Goal: Task Accomplishment & Management: Complete application form

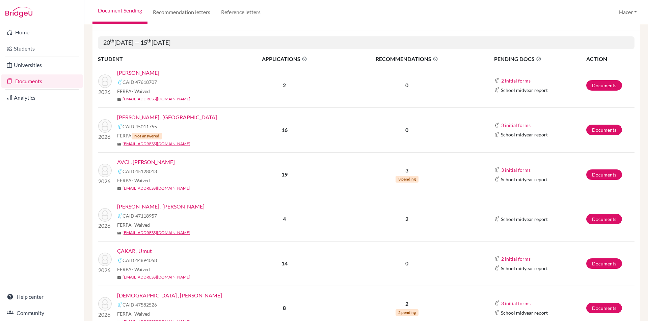
scroll to position [82, 0]
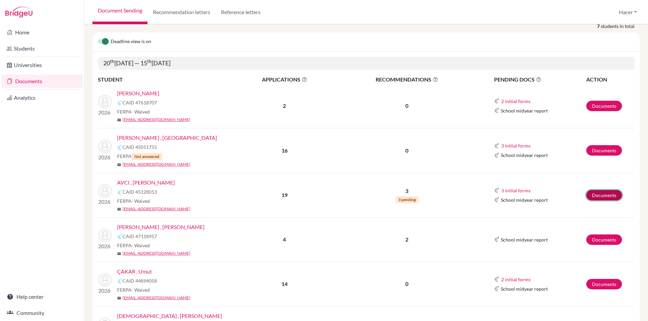
click at [603, 194] on link "Documents" at bounding box center [604, 195] width 36 height 10
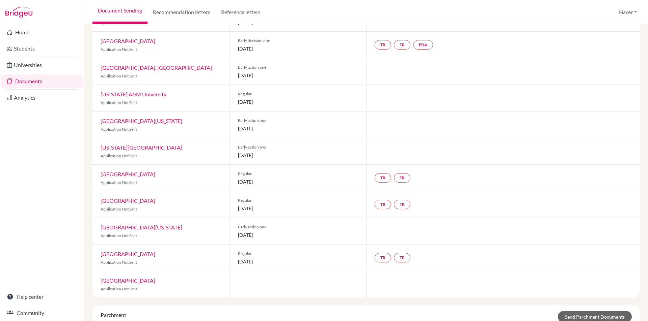
scroll to position [109, 0]
drag, startPoint x: 235, startPoint y: 129, endPoint x: 281, endPoint y: 126, distance: 46.3
click at [281, 126] on div "Early action one 15 October 2025" at bounding box center [297, 124] width 137 height 26
click at [137, 127] on p "Application Not Sent" at bounding box center [161, 129] width 121 height 6
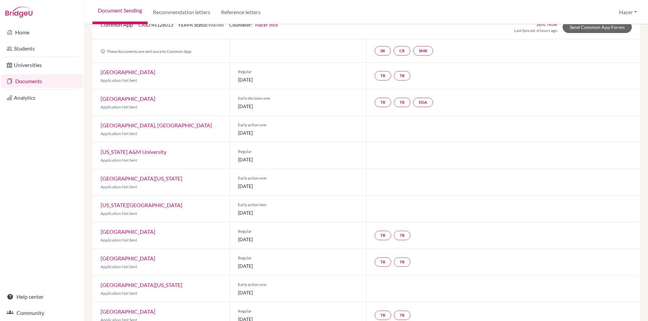
scroll to position [0, 0]
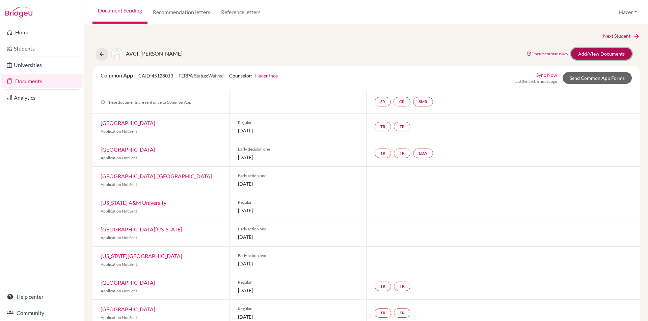
click at [603, 52] on link "Add/View Documents" at bounding box center [601, 54] width 61 height 12
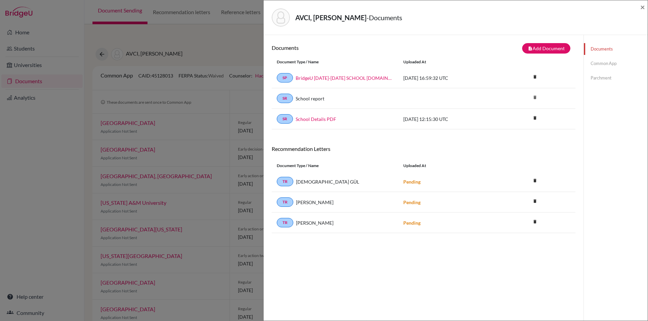
click at [594, 61] on link "Common App" at bounding box center [615, 64] width 64 height 12
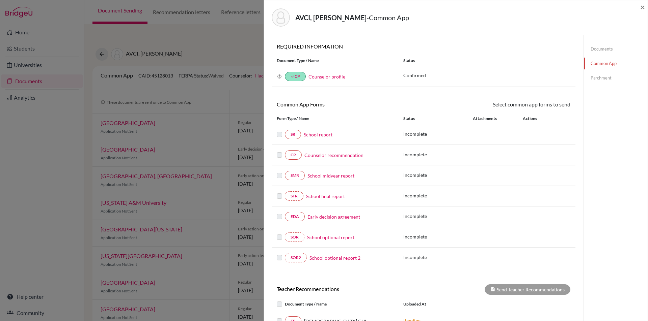
click at [597, 46] on link "Documents" at bounding box center [615, 49] width 64 height 12
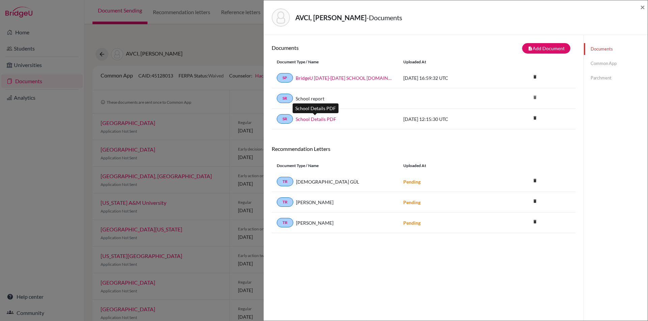
click at [311, 119] on link "School Details PDF" at bounding box center [315, 119] width 40 height 7
click at [595, 60] on link "Common App" at bounding box center [615, 64] width 64 height 12
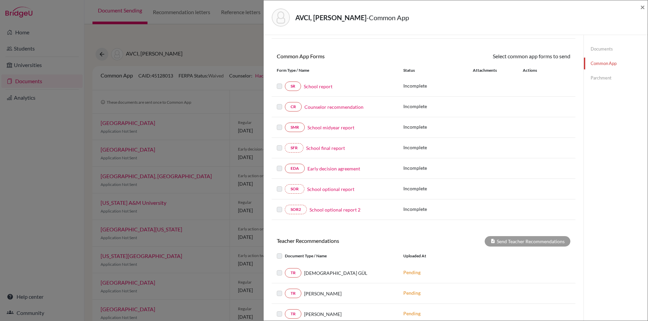
scroll to position [67, 0]
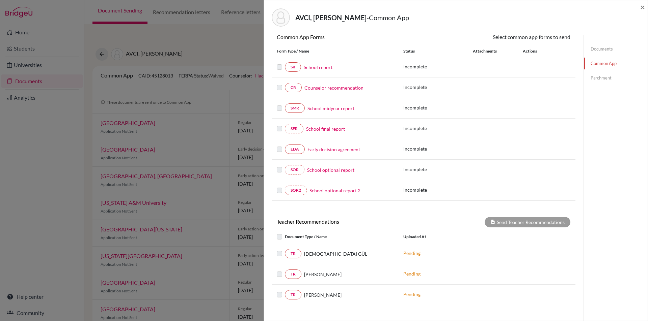
click at [320, 66] on link "School report" at bounding box center [318, 67] width 29 height 7
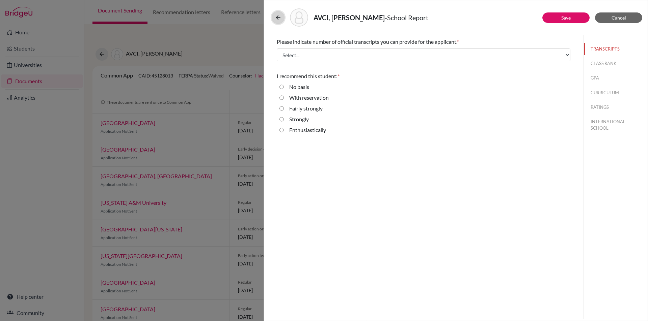
click at [278, 18] on icon at bounding box center [278, 17] width 7 height 7
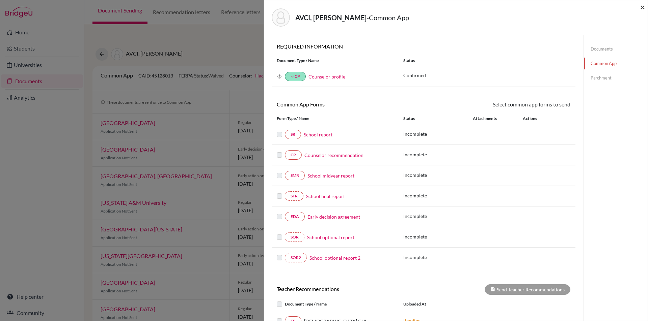
click at [640, 7] on span "×" at bounding box center [642, 7] width 5 height 10
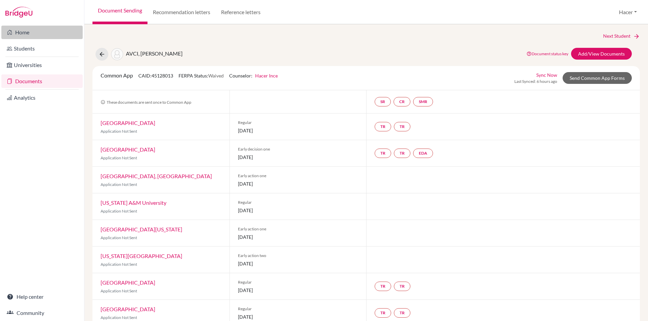
click at [20, 33] on link "Home" at bounding box center [41, 32] width 81 height 13
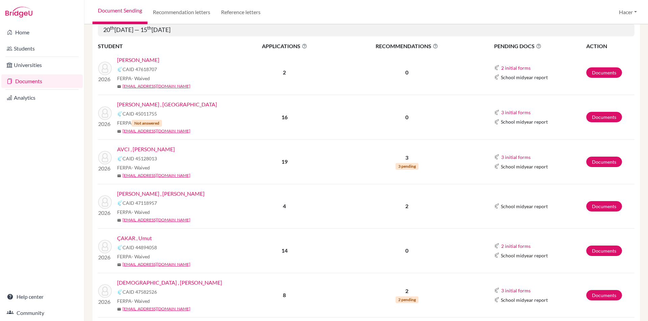
scroll to position [82, 0]
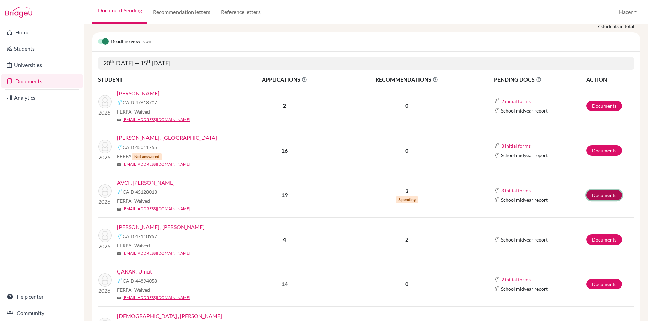
click at [600, 194] on link "Documents" at bounding box center [604, 195] width 36 height 10
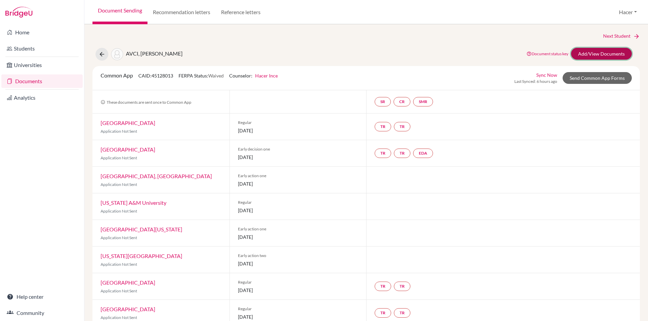
click at [590, 53] on link "Add/View Documents" at bounding box center [601, 54] width 61 height 12
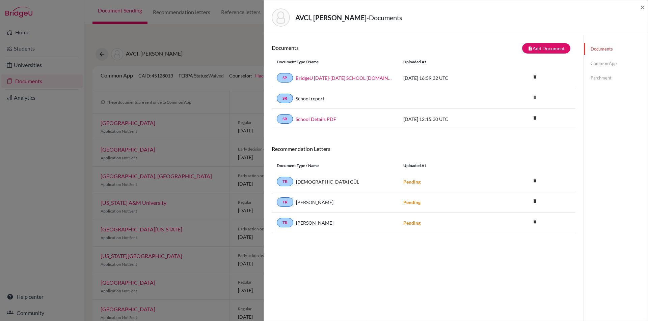
click at [602, 59] on link "Common App" at bounding box center [615, 64] width 64 height 12
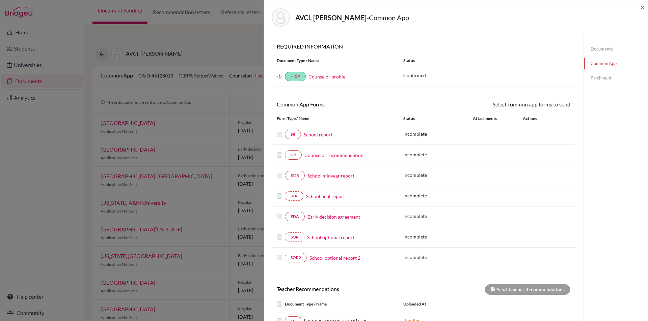
click at [329, 216] on link "Early decision agreement" at bounding box center [333, 216] width 53 height 7
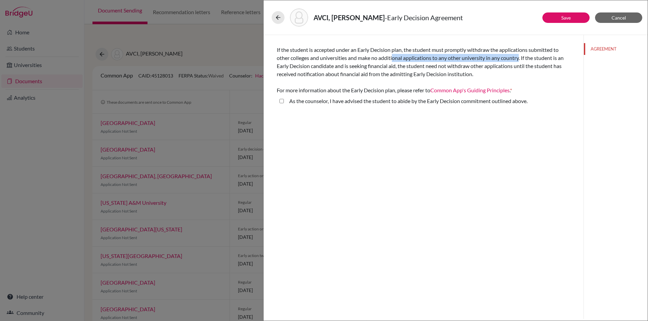
drag, startPoint x: 520, startPoint y: 58, endPoint x: 393, endPoint y: 59, distance: 127.2
click at [393, 59] on span "If the student is accepted under an Early Decision plan, the student must promp…" at bounding box center [420, 70] width 287 height 47
click at [428, 145] on div "If the student is accepted under an Early Decision plan, the student must promp…" at bounding box center [423, 177] width 320 height 284
drag, startPoint x: 521, startPoint y: 57, endPoint x: 483, endPoint y: 57, distance: 38.8
click at [483, 57] on span "If the student is accepted under an Early Decision plan, the student must promp…" at bounding box center [420, 70] width 287 height 47
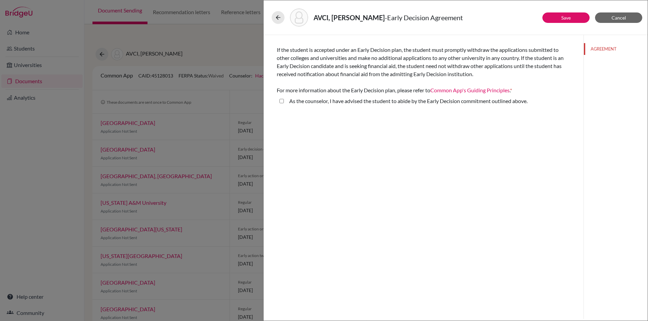
click at [508, 128] on div "If the student is accepted under an Early Decision plan, the student must promp…" at bounding box center [423, 177] width 320 height 284
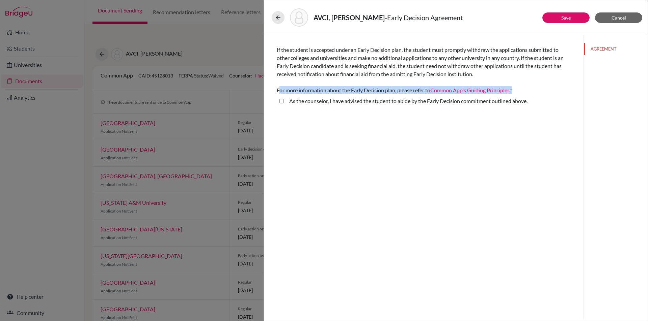
drag, startPoint x: 278, startPoint y: 90, endPoint x: 516, endPoint y: 89, distance: 237.4
click at [516, 89] on div "If the student is accepted under an Early Decision plan, the student must promp…" at bounding box center [423, 66] width 293 height 57
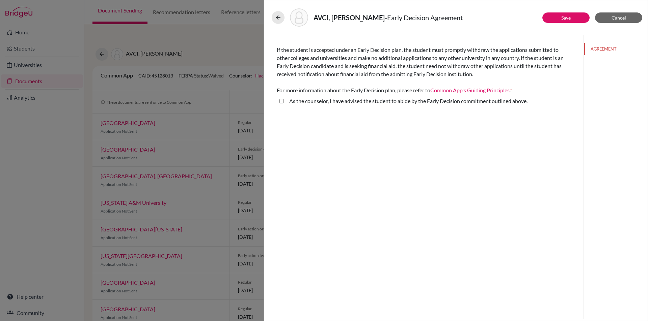
click at [510, 143] on div "If the student is accepted under an Early Decision plan, the student must promp…" at bounding box center [423, 177] width 320 height 284
click at [281, 100] on above\ "As the counselor, I have advised the student to abide by the Early Decision com…" at bounding box center [281, 101] width 4 height 8
click at [303, 116] on div "Signature *" at bounding box center [423, 130] width 293 height 29
click at [281, 101] on above\ "As the counselor, I have advised the student to abide by the Early Decision com…" at bounding box center [281, 101] width 4 height 8
click at [283, 101] on above\ "As the counselor, I have advised the student to abide by the Early Decision com…" at bounding box center [281, 101] width 4 height 8
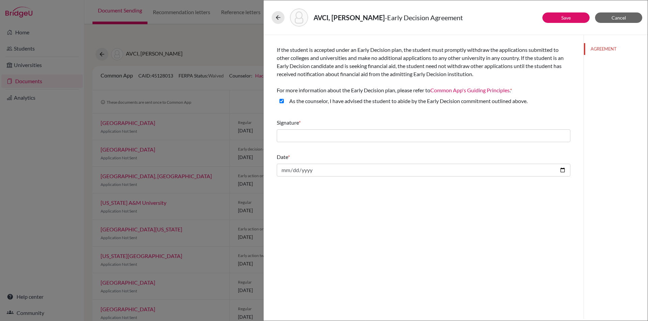
click at [283, 101] on above\ "As the counselor, I have advised the student to abide by the Early Decision com…" at bounding box center [281, 101] width 4 height 8
click at [282, 101] on above\ "As the counselor, I have advised the student to abide by the Early Decision com…" at bounding box center [281, 101] width 4 height 8
checkbox above\ "true"
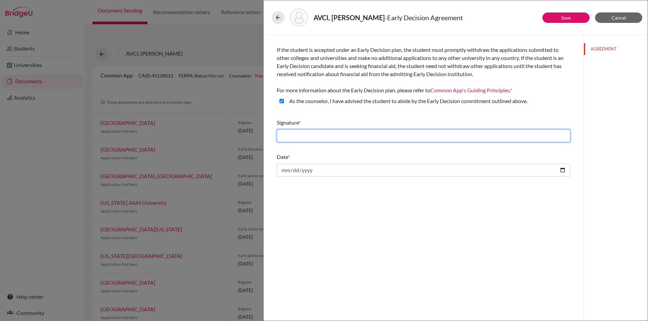
click at [310, 133] on input "text" at bounding box center [423, 136] width 293 height 13
type input "Hacer Ince"
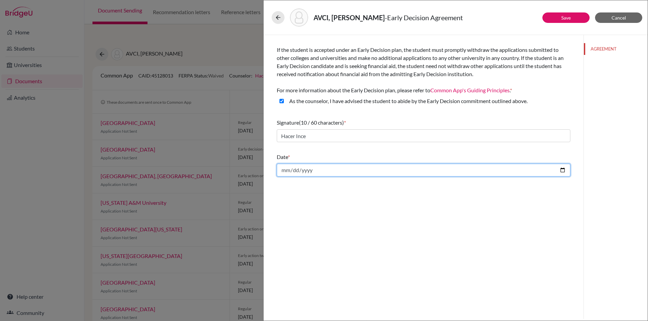
click at [564, 171] on input "date" at bounding box center [423, 170] width 293 height 13
type input "2025-10-03"
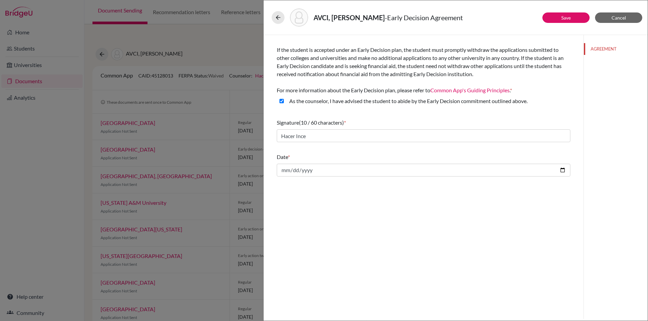
click at [372, 207] on div "If the student is accepted under an Early Decision plan, the student must promp…" at bounding box center [423, 177] width 320 height 284
click at [566, 19] on link "Save" at bounding box center [565, 18] width 9 height 6
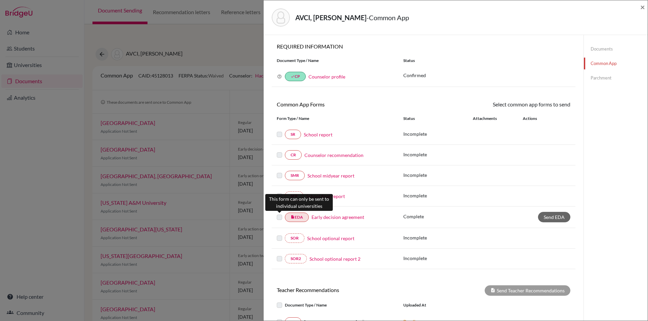
click at [279, 213] on label at bounding box center [279, 213] width 5 height 0
click at [554, 216] on span "Send EDA" at bounding box center [553, 217] width 21 height 6
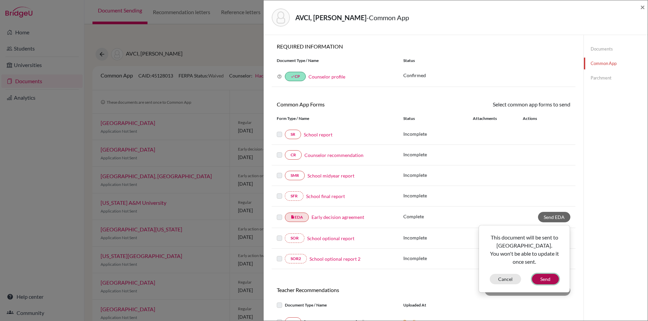
click at [544, 278] on button "Send" at bounding box center [545, 279] width 27 height 10
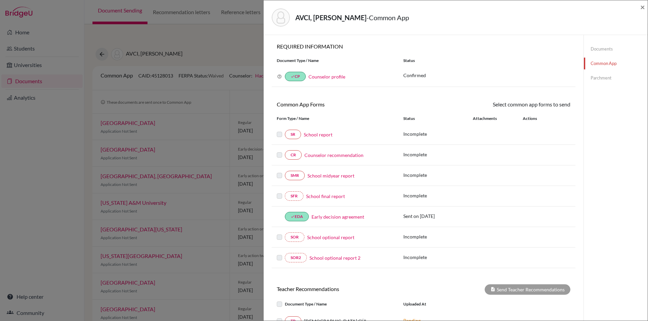
click at [322, 133] on link "School report" at bounding box center [318, 134] width 29 height 7
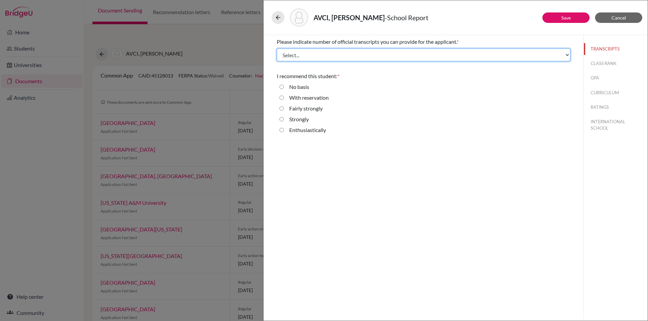
click at [566, 54] on select "Select... 1 2 3 4" at bounding box center [423, 55] width 293 height 13
select select "3"
click at [277, 49] on select "Select... 1 2 3 4" at bounding box center [423, 55] width 293 height 13
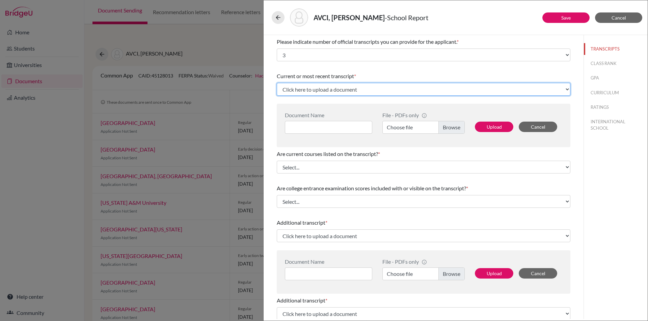
click at [561, 89] on select "Click here to upload a document Upload New File" at bounding box center [423, 89] width 293 height 13
select select "Upload New File"
click at [277, 83] on select "Click here to upload a document Upload New File" at bounding box center [423, 89] width 293 height 13
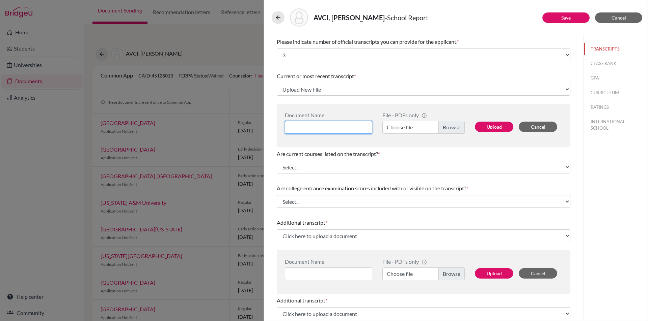
click at [318, 127] on input at bounding box center [328, 127] width 87 height 13
type input "Ahmet Deniz Avci Transcript"
click at [450, 129] on label "Choose file" at bounding box center [423, 127] width 82 height 13
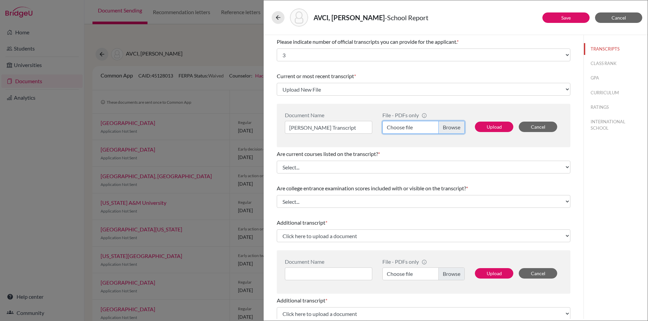
click at [450, 129] on input "Choose file" at bounding box center [423, 127] width 82 height 13
click at [485, 124] on button "Upload" at bounding box center [494, 127] width 38 height 10
select select "675371"
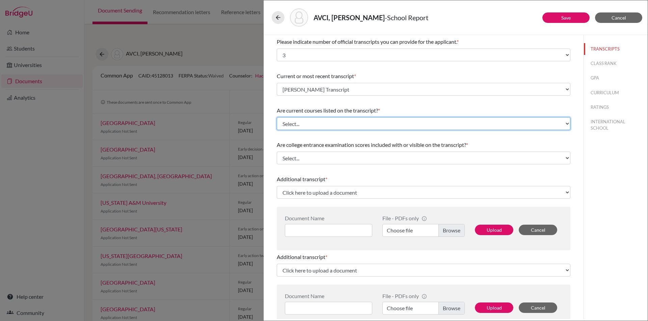
click at [562, 126] on select "Select... Yes No" at bounding box center [423, 123] width 293 height 13
select select "1"
click at [277, 117] on select "Select... Yes No" at bounding box center [423, 123] width 293 height 13
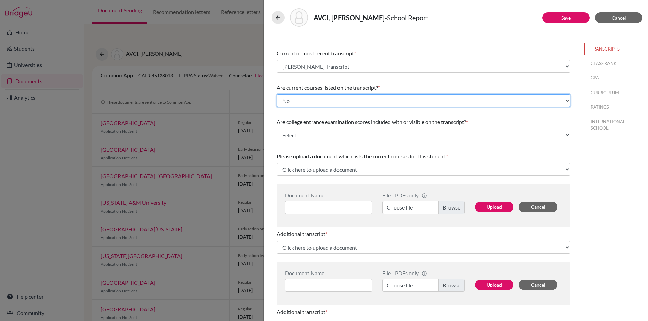
scroll to position [34, 0]
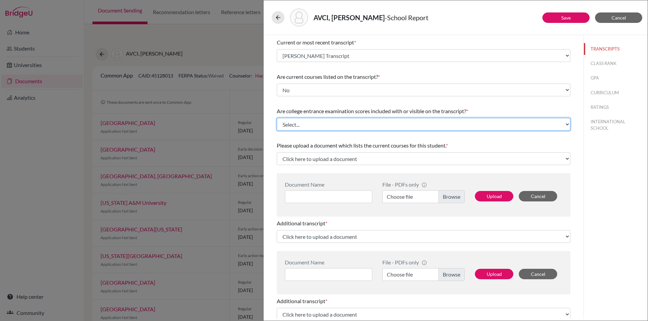
click at [565, 126] on select "Select... Yes No" at bounding box center [423, 124] width 293 height 13
select select "1"
click at [277, 118] on select "Select... Yes No" at bounding box center [423, 124] width 293 height 13
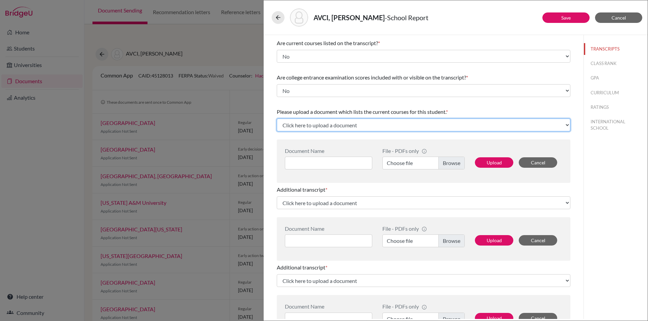
click at [561, 125] on select "Click here to upload a document Upload New File" at bounding box center [423, 125] width 293 height 13
select select "Upload New File"
click at [277, 119] on select "Click here to upload a document Upload New File" at bounding box center [423, 125] width 293 height 13
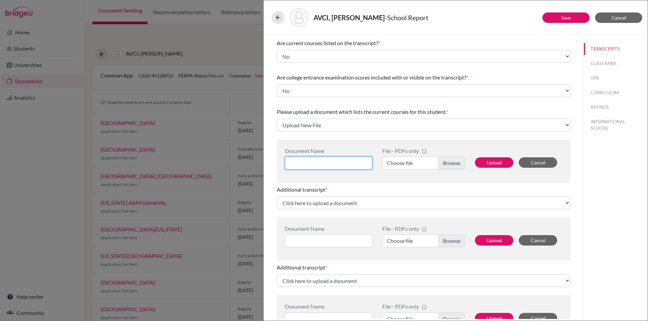
click at [313, 161] on input at bounding box center [328, 163] width 87 height 13
type input "Ahmet Deniz Avci Current Courses"
click at [445, 160] on label "Choose file" at bounding box center [423, 163] width 82 height 13
click at [445, 160] on input "Choose file" at bounding box center [423, 163] width 82 height 13
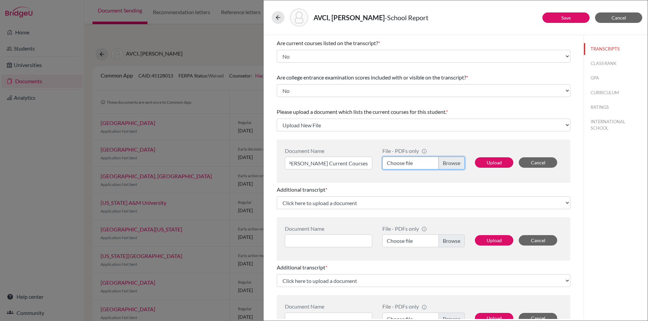
scroll to position [0, 0]
click at [486, 161] on button "Upload" at bounding box center [494, 162] width 38 height 10
select select "675372"
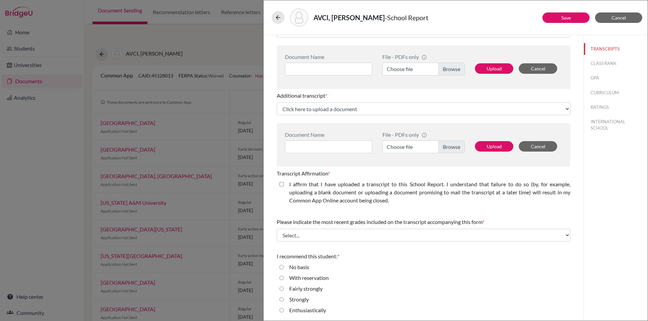
scroll to position [197, 0]
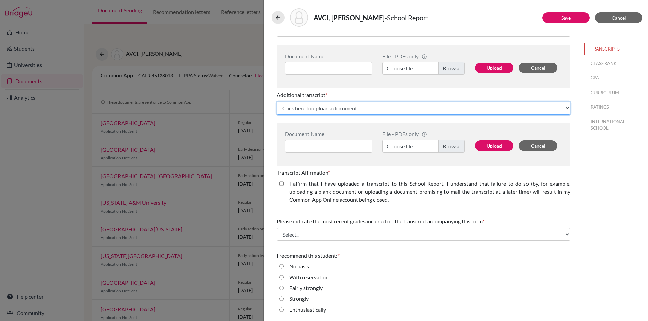
click at [561, 107] on select "Click here to upload a document Upload New File" at bounding box center [423, 108] width 293 height 13
select select "Upload New File"
click at [277, 102] on select "Click here to upload a document Upload New File" at bounding box center [423, 108] width 293 height 13
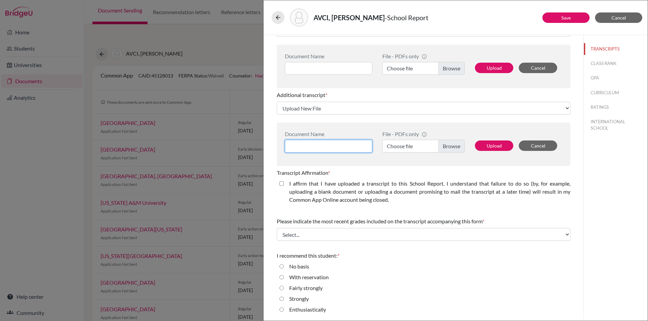
click at [330, 147] on input at bounding box center [328, 146] width 87 height 13
type input "Ahmnet Deniz Avci A Level Predicted Grades"
click at [447, 147] on label "Choose file" at bounding box center [423, 146] width 82 height 13
click at [447, 147] on input "Choose file" at bounding box center [423, 146] width 82 height 13
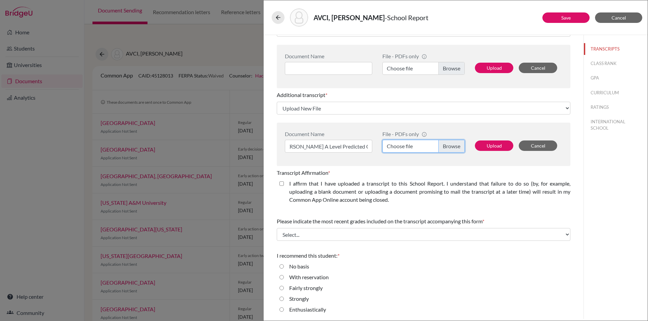
scroll to position [0, 0]
click at [489, 145] on button "Upload" at bounding box center [494, 146] width 38 height 10
select select "675373"
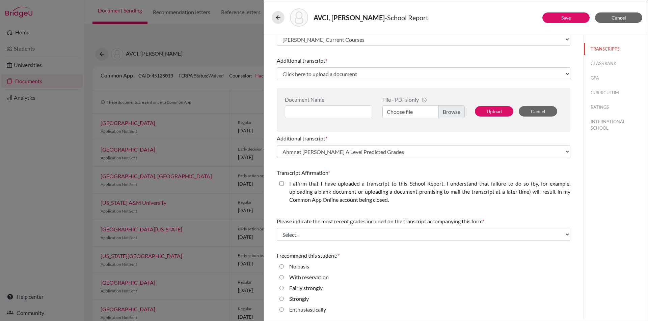
scroll to position [153, 0]
click at [281, 184] on closed\ "I affirm that I have uploaded a transcript to this School Report. I understand …" at bounding box center [281, 184] width 4 height 8
checkbox closed\ "true"
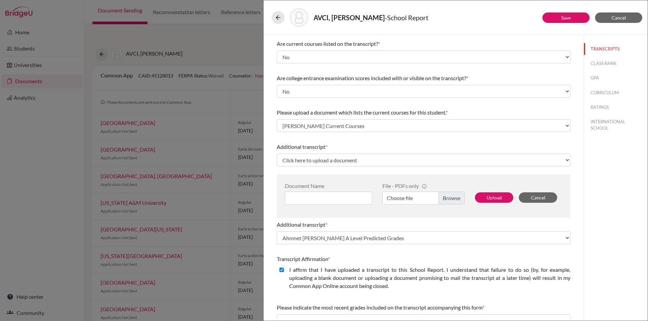
scroll to position [67, 0]
click at [311, 193] on input at bounding box center [328, 197] width 87 height 13
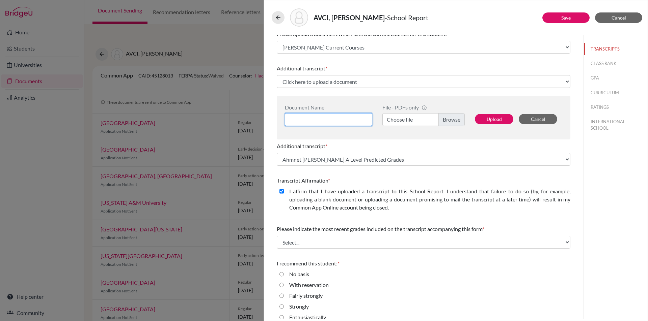
scroll to position [153, 0]
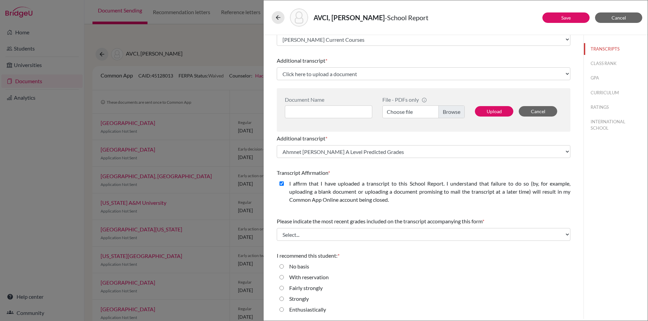
click at [281, 308] on input "Enthusiastically" at bounding box center [281, 310] width 4 height 8
radio input "true"
click at [568, 18] on link "Save" at bounding box center [565, 18] width 9 height 6
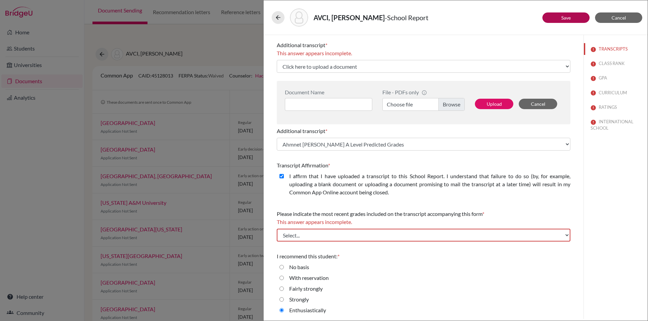
scroll to position [169, 0]
click at [563, 237] on select "Select... Final junior year grades 1st Quarter senior year grades 2nd Quarter/1…" at bounding box center [423, 234] width 293 height 13
click at [415, 213] on span "Please indicate the most recent grades included on the transcript accompanying …" at bounding box center [379, 213] width 205 height 6
click at [559, 232] on select "Select... Final junior year grades 1st Quarter senior year grades 2nd Quarter/1…" at bounding box center [423, 234] width 293 height 13
select select "0"
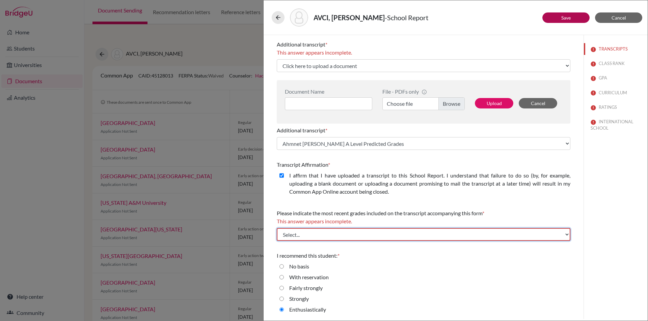
click at [277, 228] on select "Select... Final junior year grades 1st Quarter senior year grades 2nd Quarter/1…" at bounding box center [423, 234] width 293 height 13
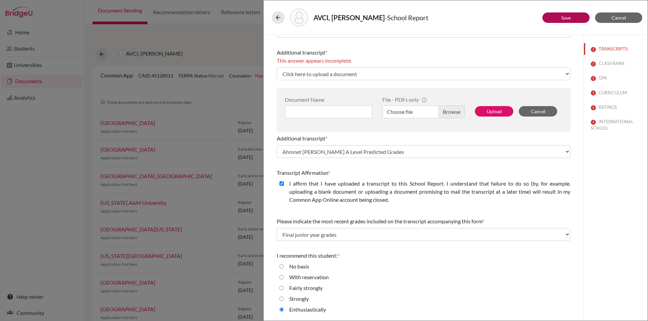
click at [471, 266] on div "No basis" at bounding box center [423, 268] width 293 height 11
click at [571, 15] on button "Save" at bounding box center [565, 17] width 47 height 10
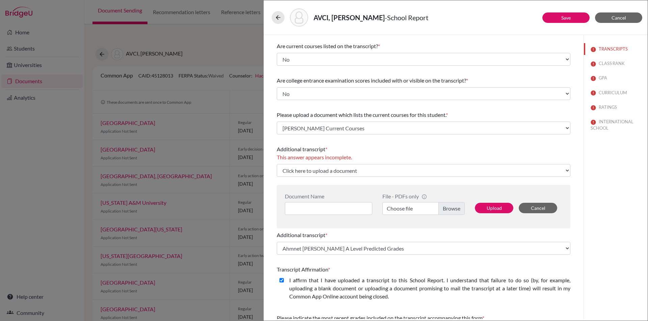
scroll to position [0, 0]
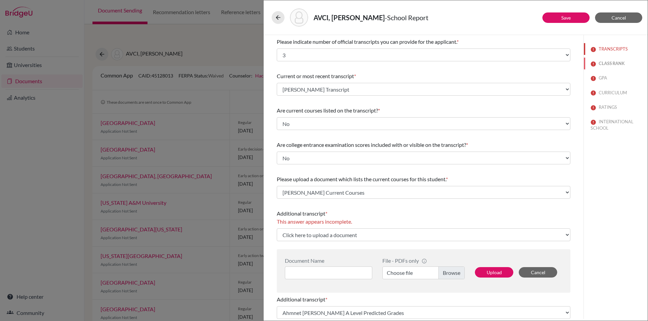
click at [602, 63] on button "CLASS RANK" at bounding box center [615, 64] width 64 height 12
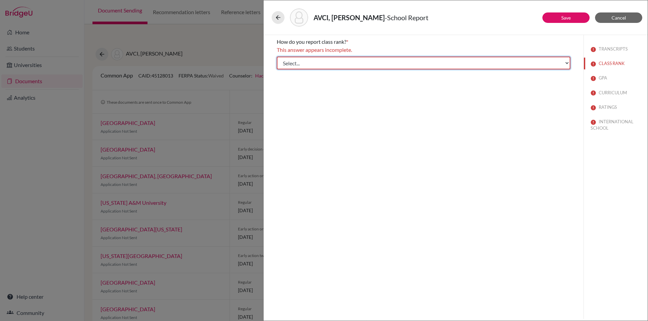
click at [566, 62] on select "Select... Exact Decile Quintile Quartile None" at bounding box center [423, 63] width 293 height 13
click at [277, 57] on select "Select... Exact Decile Quintile Quartile None" at bounding box center [423, 63] width 293 height 13
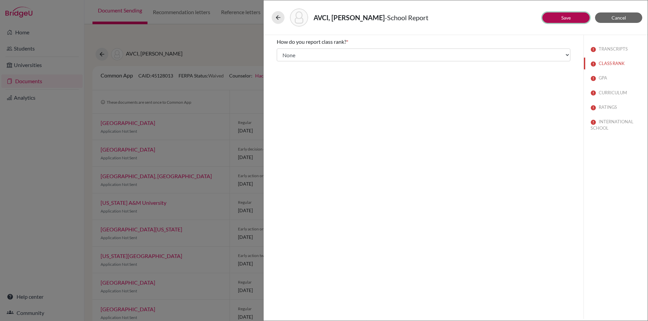
click at [567, 14] on button "Save" at bounding box center [565, 17] width 47 height 10
select select "3"
select select "1"
select select "0"
select select "675371"
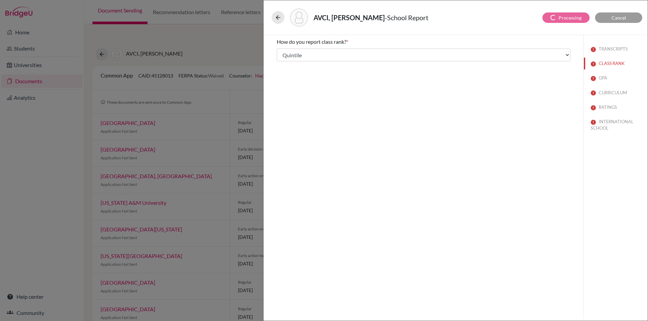
select select "1"
select select "675372"
select select "675373"
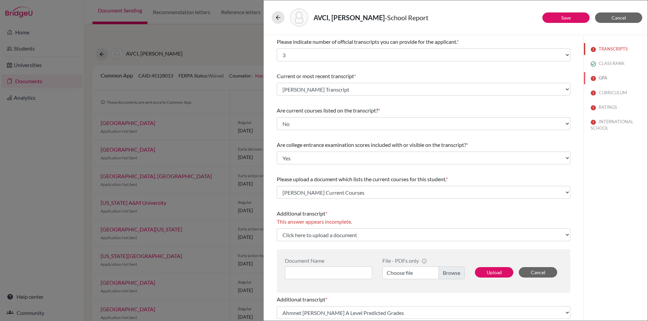
click at [602, 77] on button "GPA" at bounding box center [615, 78] width 64 height 12
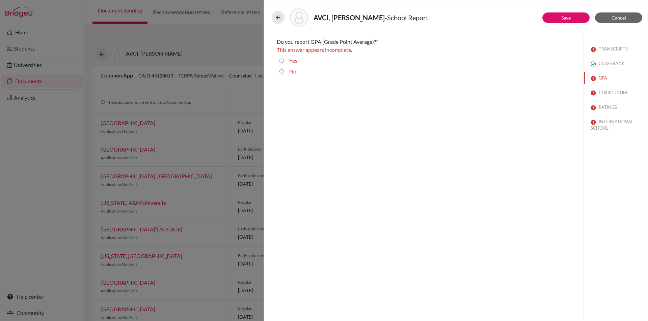
click at [281, 60] on input "Yes" at bounding box center [281, 61] width 4 height 8
radio input "true"
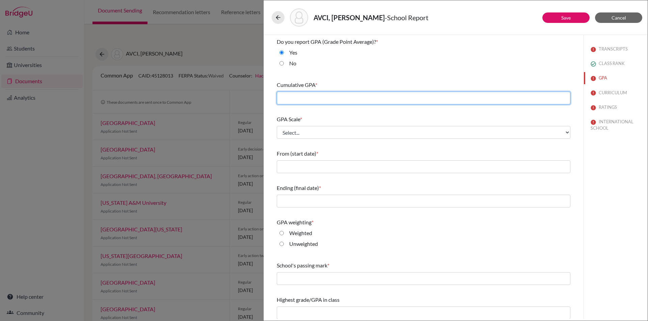
click at [312, 96] on input "text" at bounding box center [423, 98] width 293 height 13
click at [298, 97] on input "text" at bounding box center [423, 98] width 293 height 13
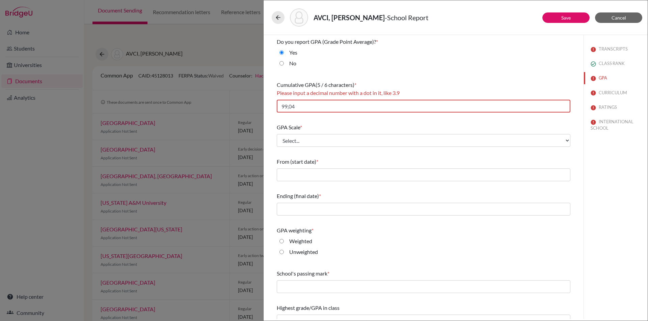
click at [378, 125] on div "GPA Scale *" at bounding box center [423, 127] width 293 height 8
click at [287, 108] on input "99,04" at bounding box center [423, 106] width 293 height 13
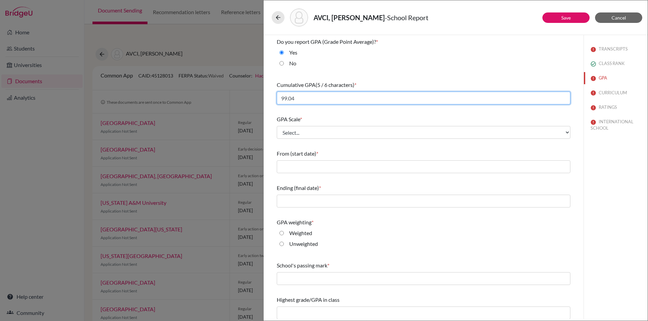
type input "99.04"
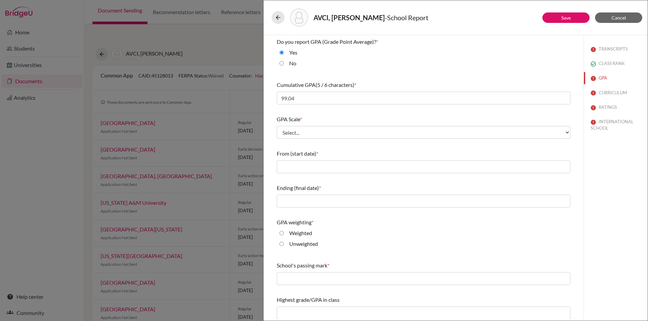
click at [313, 113] on div "GPA Scale * Select... 4 5 6 7 8 9 10 11 12 13 14 15 16 17 18 19 20 100" at bounding box center [423, 127] width 293 height 29
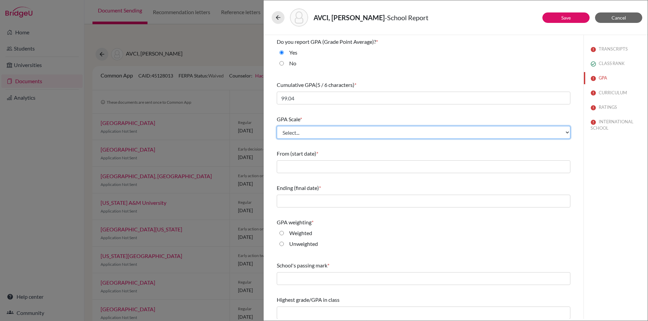
click at [314, 130] on select "Select... 4 5 6 7 8 9 10 11 12 13 14 15 16 17 18 19 20 100" at bounding box center [423, 132] width 293 height 13
select select "100"
click at [277, 126] on select "Select... 4 5 6 7 8 9 10 11 12 13 14 15 16 17 18 19 20 100" at bounding box center [423, 132] width 293 height 13
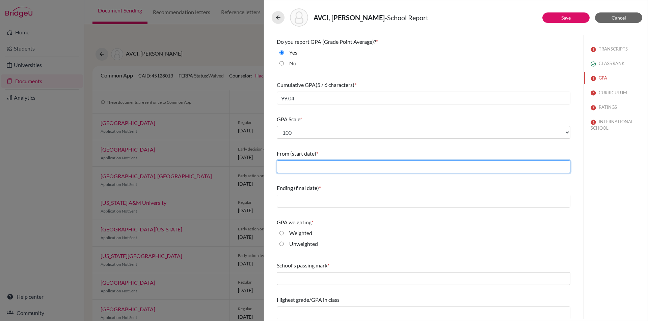
click at [311, 167] on input "text" at bounding box center [423, 167] width 293 height 13
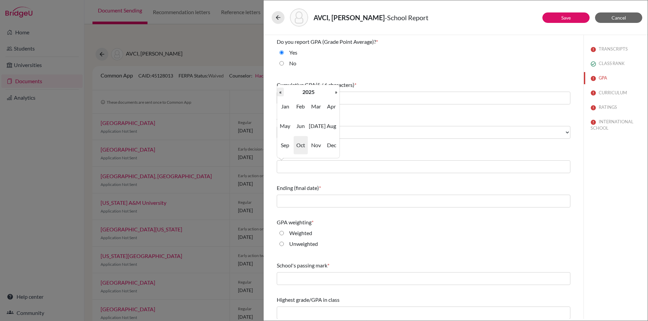
click at [282, 89] on th "«" at bounding box center [280, 92] width 7 height 9
click at [285, 145] on span "Sep" at bounding box center [285, 145] width 14 height 18
type input "09/2022"
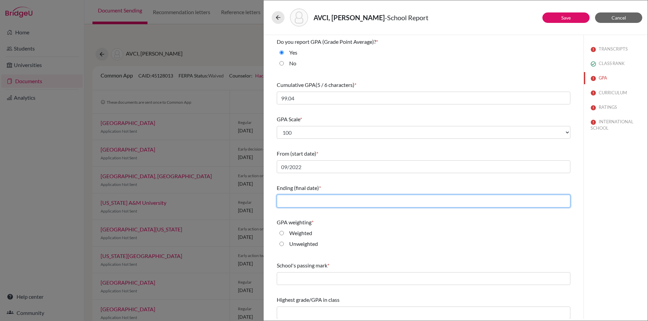
click at [314, 204] on input "text" at bounding box center [423, 201] width 293 height 13
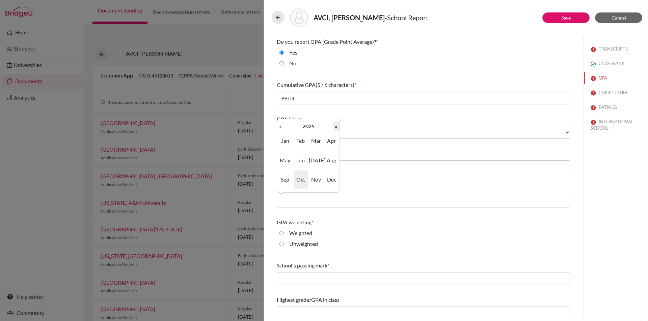
click at [335, 126] on th "»" at bounding box center [336, 126] width 7 height 9
click at [304, 161] on span "Jun" at bounding box center [300, 160] width 14 height 18
type input "06/2026"
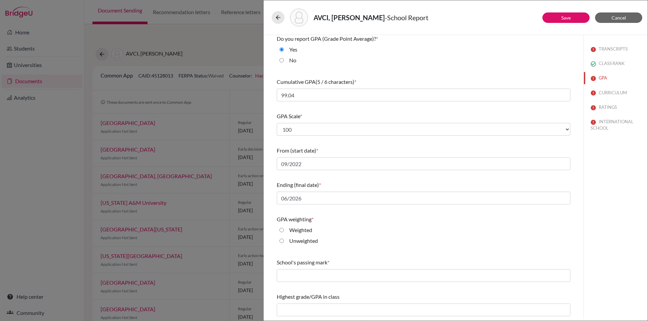
click at [281, 241] on input "Unweighted" at bounding box center [281, 241] width 4 height 8
radio input "true"
click at [544, 240] on div "Unweighted" at bounding box center [423, 242] width 293 height 11
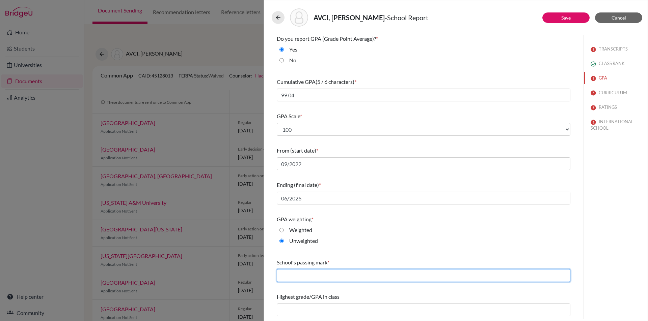
click at [331, 274] on input "text" at bounding box center [423, 275] width 293 height 13
type input "50"
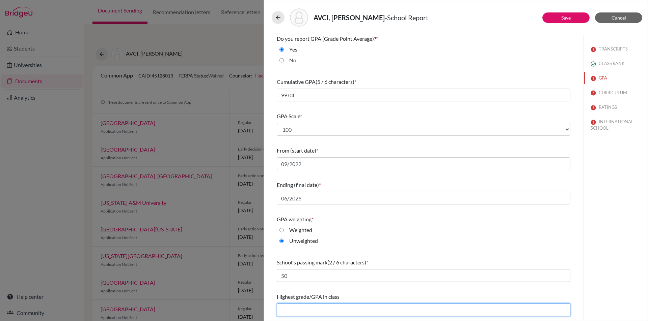
click at [322, 312] on input "text" at bounding box center [423, 310] width 293 height 13
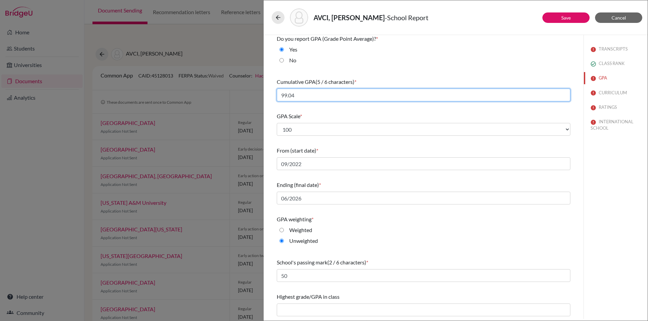
click at [301, 97] on input "99.04" at bounding box center [423, 95] width 293 height 13
type input "99.049"
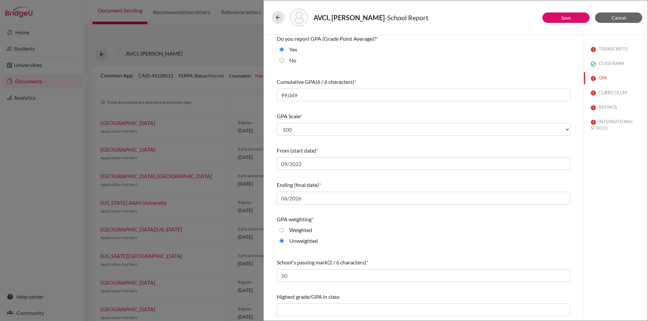
click at [331, 105] on div "Do you report GPA (Grade Point Average)? * Yes No Cumulative GPA (6 / 6 charact…" at bounding box center [423, 175] width 293 height 287
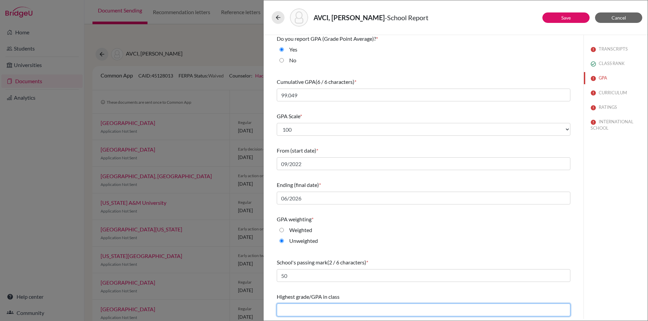
click at [329, 311] on input "text" at bounding box center [423, 310] width 293 height 13
click at [291, 308] on input "text" at bounding box center [423, 310] width 293 height 13
type input "99.540"
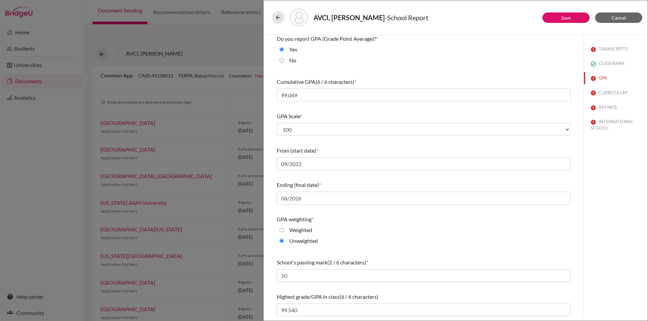
click at [624, 217] on div "TRANSCRIPTS CLASS RANK GPA CURRICULUM RATINGS INTERNATIONAL SCHOOL" at bounding box center [615, 177] width 64 height 284
click at [566, 16] on link "Save" at bounding box center [565, 18] width 9 height 6
select select "1"
select select "0"
select select "3"
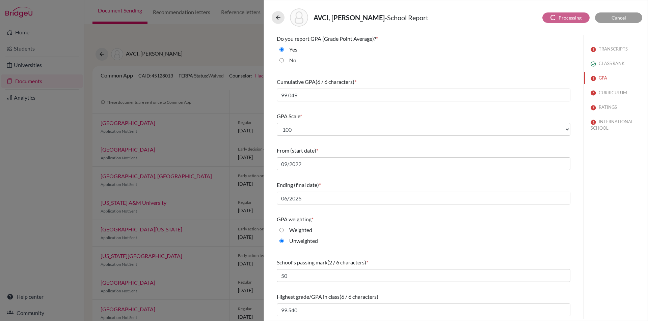
select select "675371"
select select "1"
select select "675372"
select select "675373"
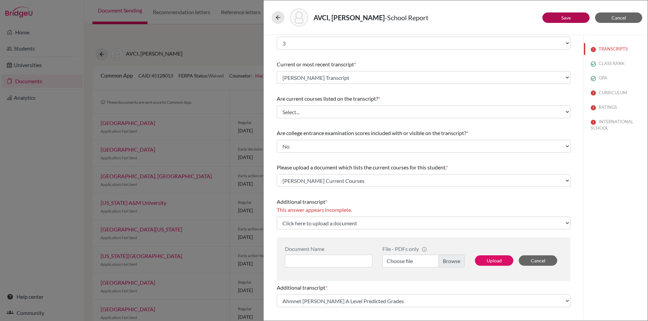
scroll to position [0, 0]
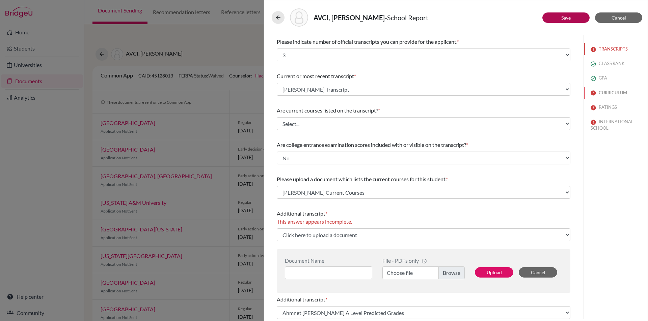
click at [599, 92] on button "CURRICULUM" at bounding box center [615, 93] width 64 height 12
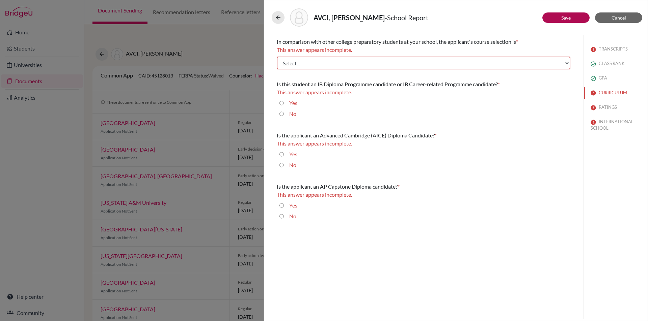
click at [502, 165] on div "No" at bounding box center [423, 166] width 293 height 11
click at [564, 64] on select "Select... Less than demanding Average Demanding Very demanding Most demanding P…" at bounding box center [423, 63] width 293 height 13
select select "4"
click at [277, 57] on select "Select... Less than demanding Average Demanding Very demanding Most demanding P…" at bounding box center [423, 63] width 293 height 13
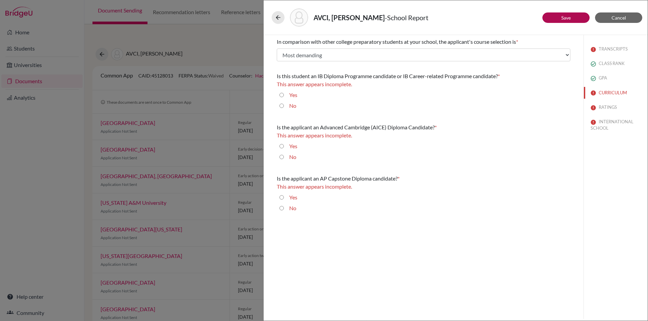
click at [282, 106] on input "No" at bounding box center [281, 106] width 4 height 8
radio input "true"
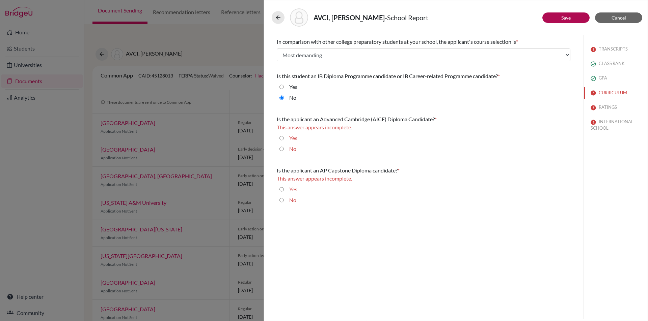
click at [282, 148] on input "No" at bounding box center [281, 149] width 4 height 8
radio input "true"
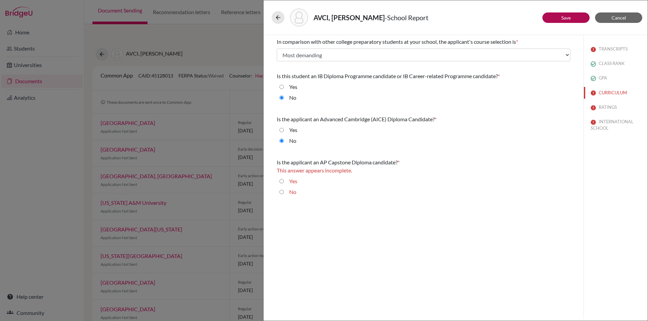
click at [281, 194] on input "No" at bounding box center [281, 192] width 4 height 8
radio input "true"
click at [559, 18] on button "Save" at bounding box center [565, 17] width 47 height 10
select select "3"
select select "675372"
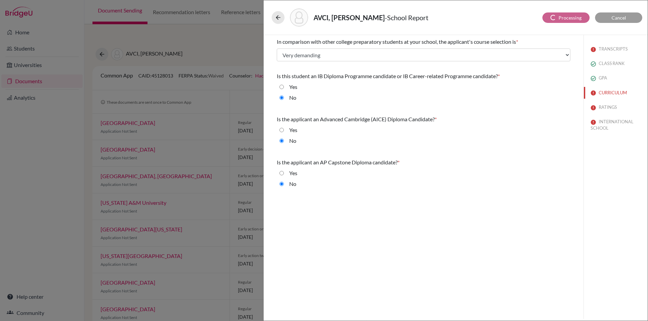
select select "675373"
select select "0"
select select "675371"
select select "1"
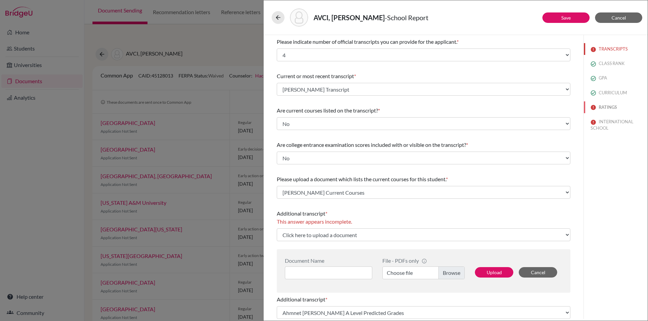
click at [604, 105] on button "RATINGS" at bounding box center [615, 108] width 64 height 12
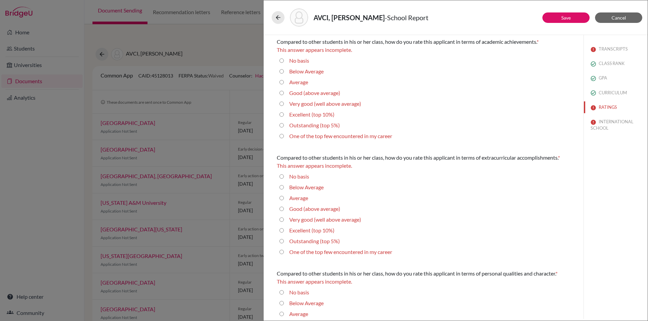
click at [282, 137] on career "One of the top few encountered in my career" at bounding box center [281, 136] width 4 height 8
radio career "true"
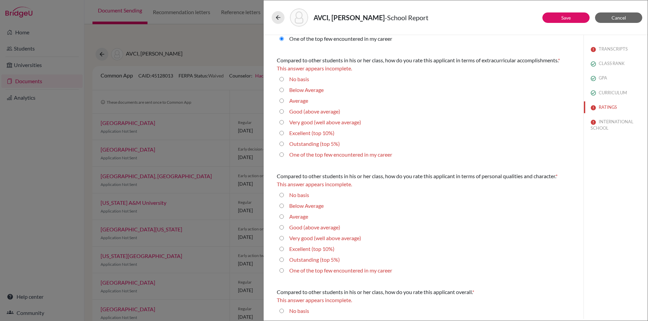
scroll to position [101, 0]
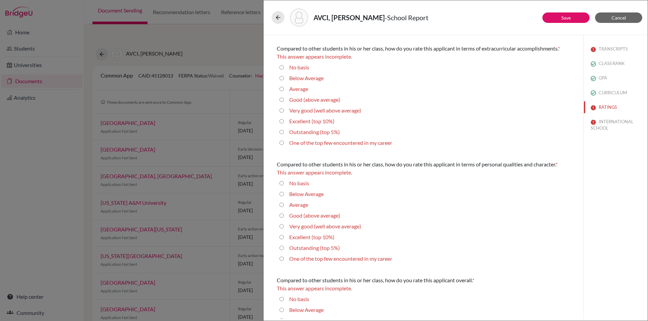
click at [281, 143] on career "One of the top few encountered in my career" at bounding box center [281, 143] width 4 height 8
radio career "true"
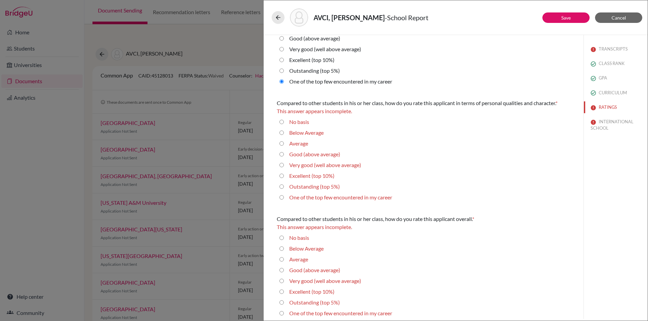
scroll to position [158, 0]
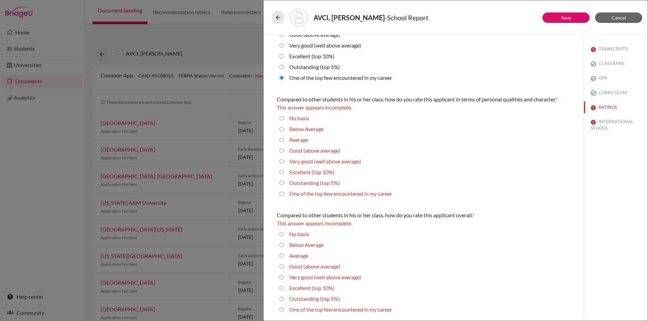
click at [280, 183] on 5\%\) "Outstanding (top 5%)" at bounding box center [281, 183] width 4 height 8
radio 5\%\) "true"
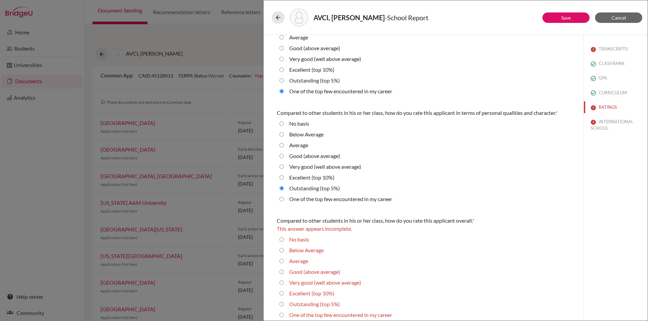
scroll to position [150, 0]
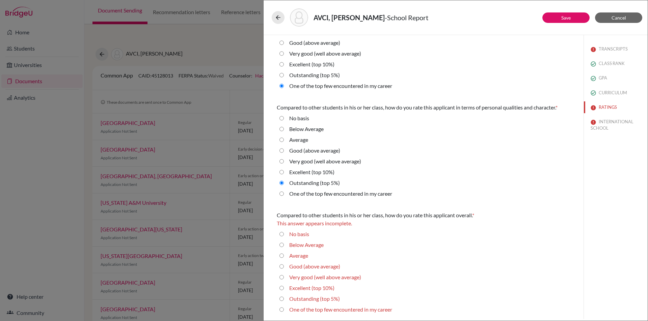
click at [280, 311] on career "One of the top few encountered in my career" at bounding box center [281, 310] width 4 height 8
radio career "true"
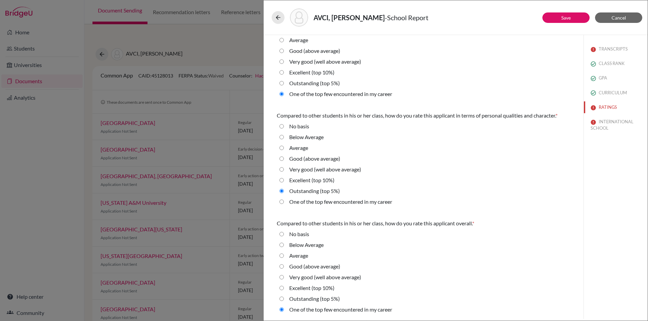
scroll to position [142, 0]
click at [281, 203] on career "One of the top few encountered in my career" at bounding box center [281, 202] width 4 height 8
radio career "true"
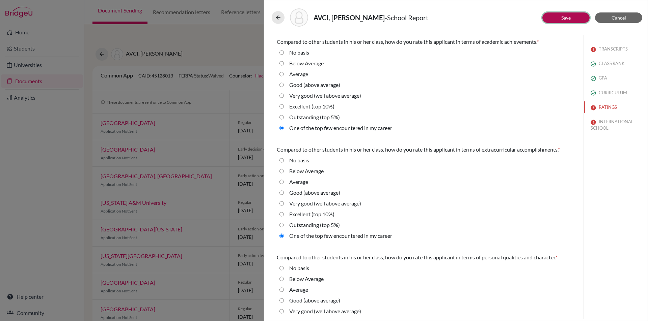
click at [556, 16] on button "Save" at bounding box center [565, 17] width 47 height 10
select select "675372"
select select "675373"
select select "0"
select select "3"
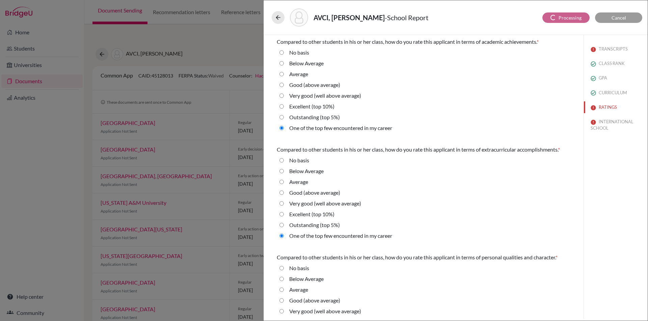
select select "675371"
select select "1"
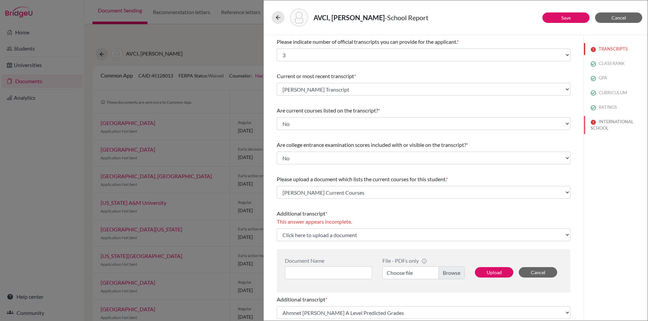
click at [606, 122] on button "INTERNATIONAL SCHOOL" at bounding box center [615, 125] width 64 height 18
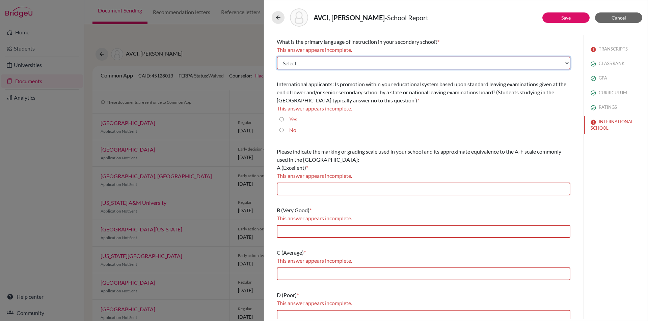
click at [561, 65] on select "Select... Albanian Arabic Armenian Assamese Azerbaijani Belarusian Bengali Bulg…" at bounding box center [423, 63] width 293 height 13
select select "14"
click at [277, 57] on select "Select... Albanian Arabic Armenian Assamese Azerbaijani Belarusian Bengali Bulg…" at bounding box center [423, 63] width 293 height 13
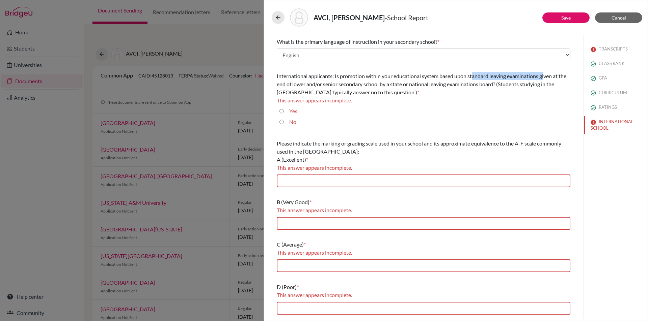
drag, startPoint x: 473, startPoint y: 77, endPoint x: 546, endPoint y: 77, distance: 72.8
click at [546, 77] on span "International applicants: Is promotion within your educational system based upo…" at bounding box center [421, 84] width 289 height 23
click at [532, 97] on div "This answer appears incomplete." at bounding box center [423, 100] width 293 height 8
drag, startPoint x: 422, startPoint y: 85, endPoint x: 503, endPoint y: 83, distance: 81.0
click at [503, 83] on span "International applicants: Is promotion within your educational system based upo…" at bounding box center [421, 84] width 289 height 23
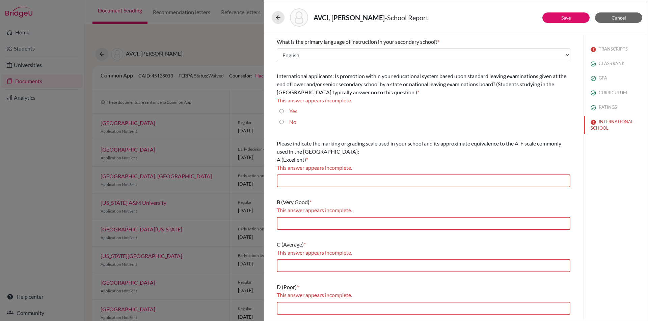
click at [501, 100] on div "This answer appears incomplete." at bounding box center [423, 100] width 293 height 8
click at [282, 122] on input "No" at bounding box center [281, 122] width 4 height 8
radio input "true"
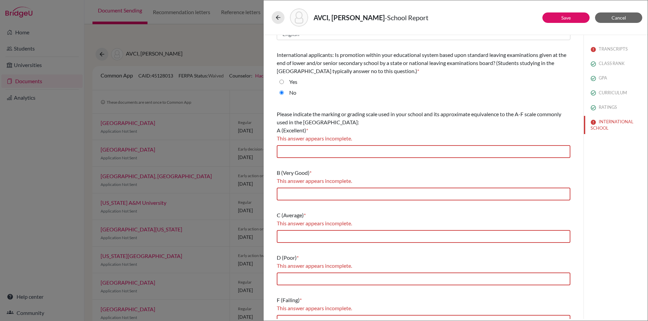
scroll to position [33, 0]
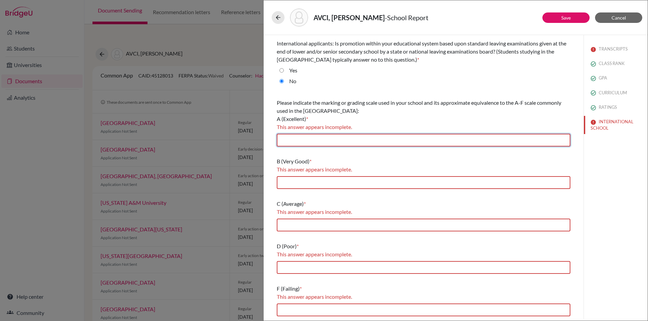
click at [338, 139] on input "text" at bounding box center [423, 140] width 293 height 13
type input "85-100"
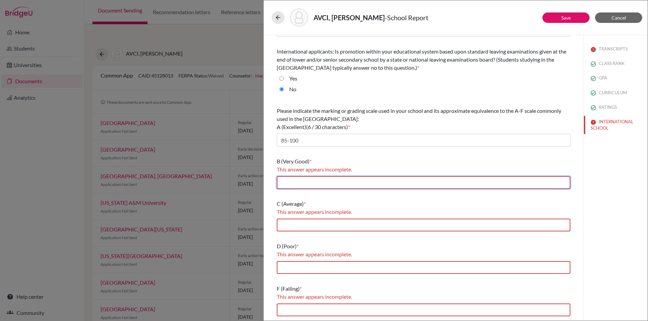
click at [323, 185] on input "text" at bounding box center [423, 182] width 293 height 13
type input "70-84.99"
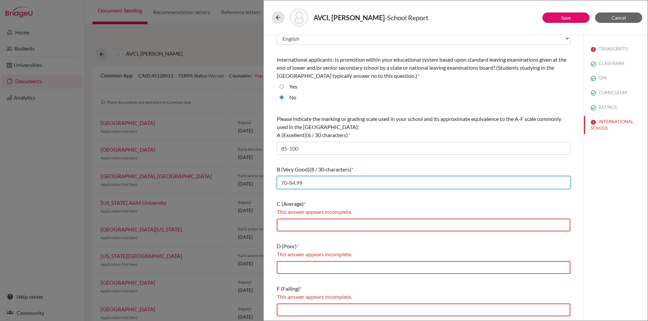
scroll to position [17, 0]
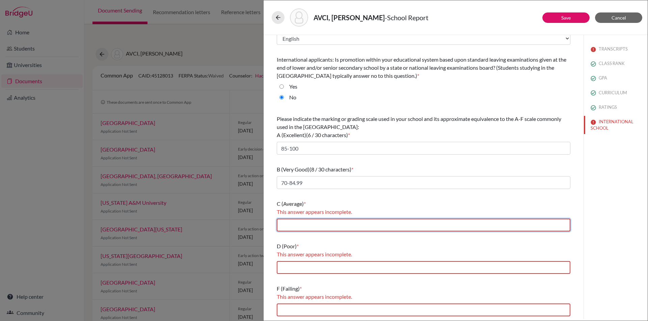
click at [331, 223] on input "text" at bounding box center [423, 225] width 293 height 13
type input "60-69.99"
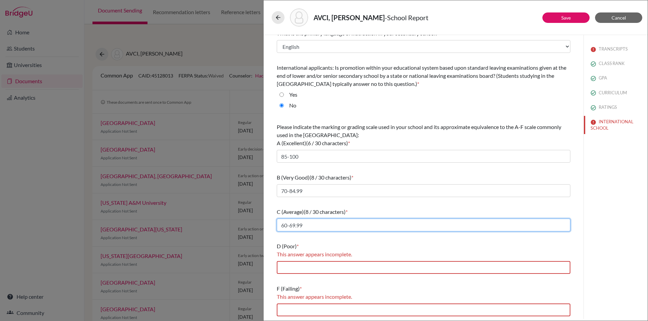
scroll to position [8, 0]
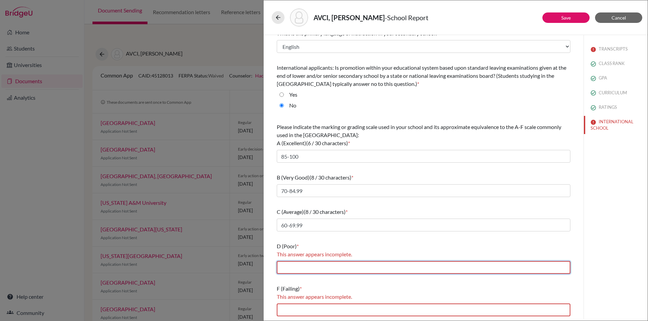
click at [320, 266] on input "text" at bounding box center [423, 267] width 293 height 13
type input "50-59.99"
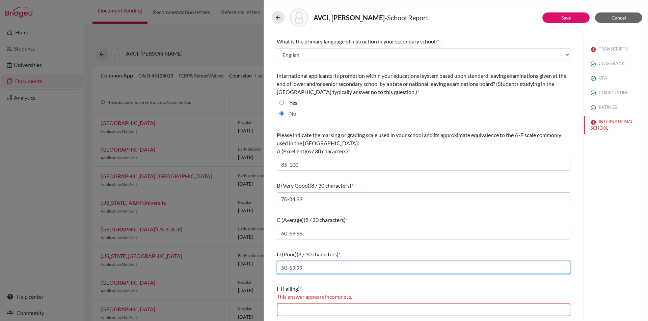
scroll to position [0, 0]
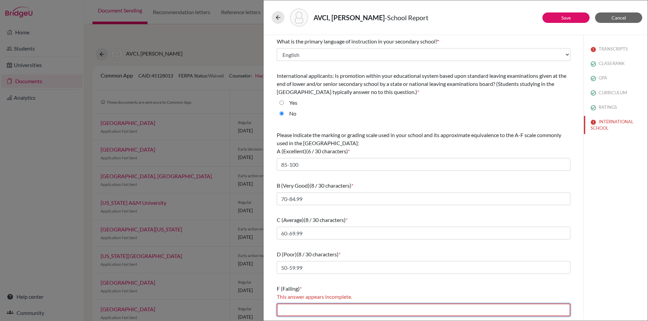
click at [319, 308] on input "text" at bounding box center [423, 310] width 293 height 13
type input "0-49.99"
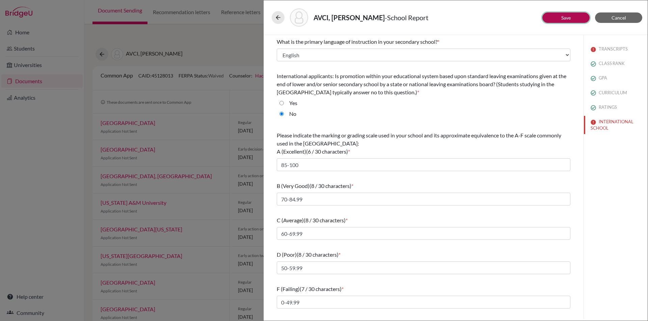
click at [566, 19] on link "Save" at bounding box center [565, 18] width 9 height 6
select select "3"
select select "0"
select select "675371"
select select "1"
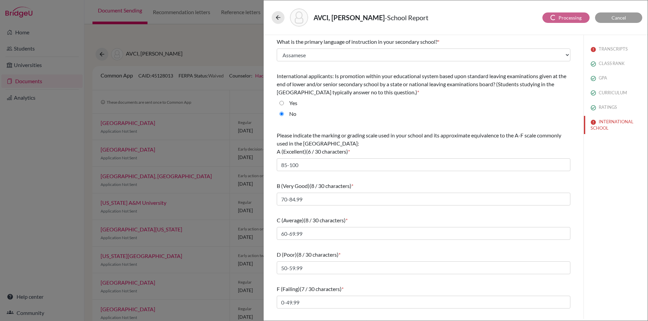
select select "1"
select select "675372"
select select "675373"
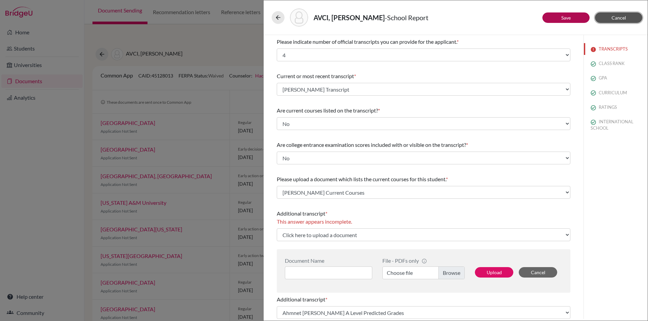
click at [624, 16] on span "Cancel" at bounding box center [618, 18] width 15 height 6
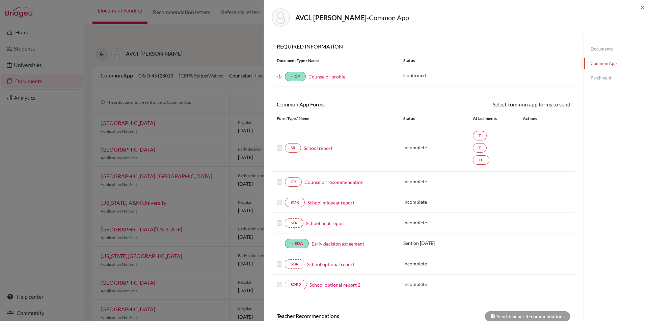
click at [326, 182] on link "Counselor recommendation" at bounding box center [333, 182] width 59 height 7
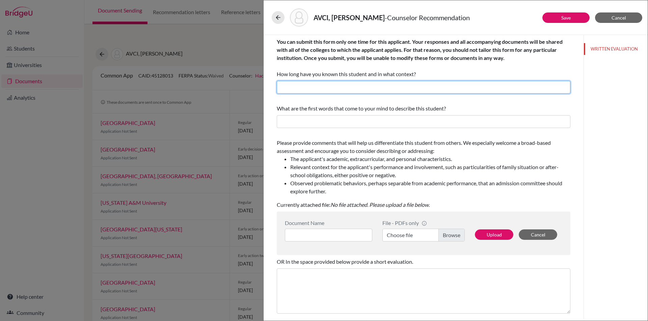
click at [318, 89] on input "text" at bounding box center [423, 87] width 293 height 13
click at [358, 88] on input "I have known the student for two years as the school counselor." at bounding box center [423, 87] width 293 height 13
type input "I have known the student for three years as the school counselor."
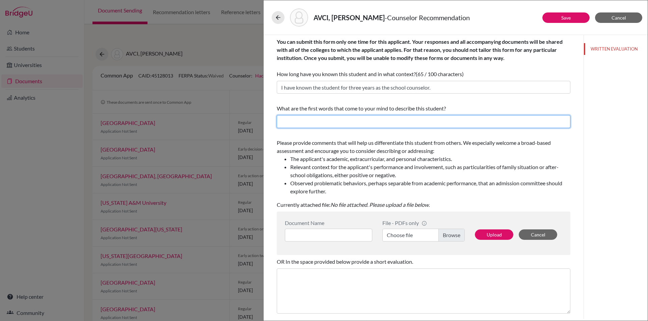
click at [336, 125] on input "text" at bounding box center [423, 121] width 293 height 13
click at [449, 125] on input "creative, respectful, kind, smart, productive, ambitious, dedicated, hardqorkin…" at bounding box center [423, 121] width 293 height 13
type input "creative, respectful, kind, smart, productive, ambitious, dedicated, hardworkin…"
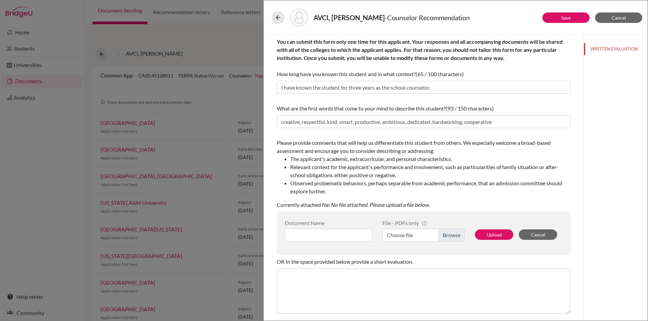
click at [483, 154] on div "Please provide comments that will help us differentiate this student from other…" at bounding box center [423, 167] width 293 height 57
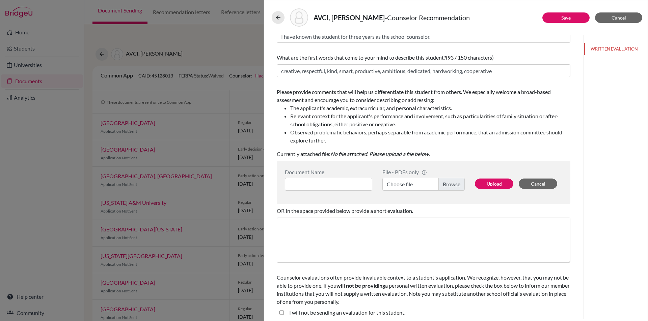
scroll to position [54, 0]
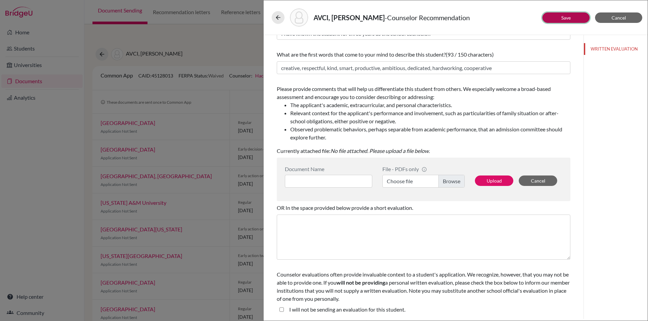
click at [565, 16] on link "Save" at bounding box center [565, 18] width 9 height 6
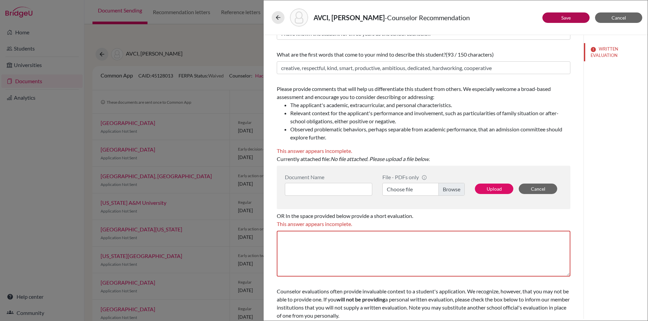
scroll to position [0, 0]
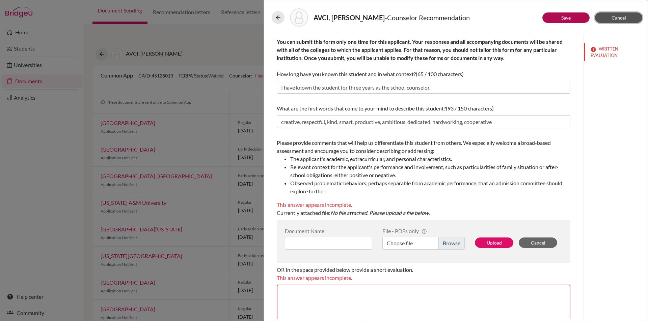
click at [619, 18] on span "Cancel" at bounding box center [618, 18] width 15 height 6
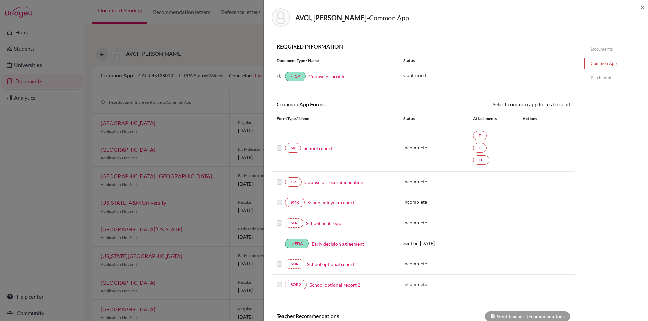
click at [280, 178] on label at bounding box center [279, 178] width 5 height 0
click at [279, 144] on label at bounding box center [279, 144] width 5 height 0
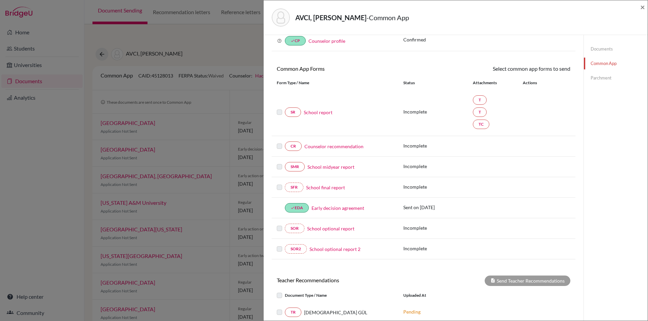
scroll to position [17, 0]
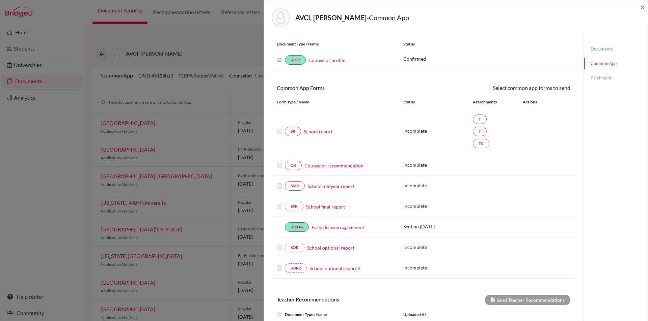
click at [281, 162] on label at bounding box center [279, 162] width 5 height 0
click at [276, 132] on div "SR School report" at bounding box center [334, 131] width 126 height 9
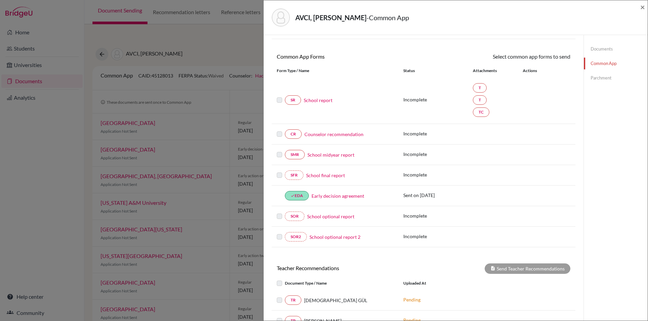
scroll to position [0, 0]
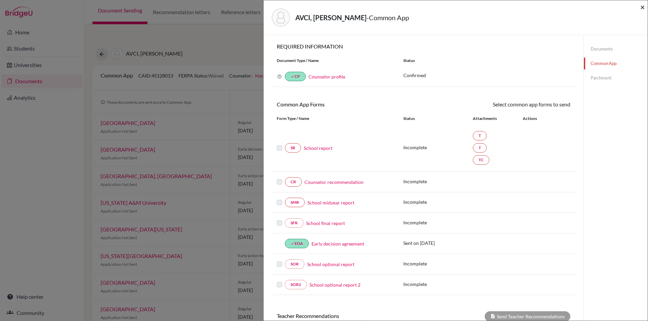
click at [642, 8] on span "×" at bounding box center [642, 7] width 5 height 10
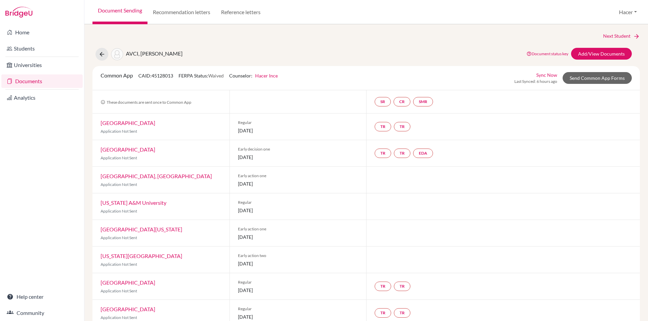
click at [27, 81] on link "Documents" at bounding box center [41, 81] width 81 height 13
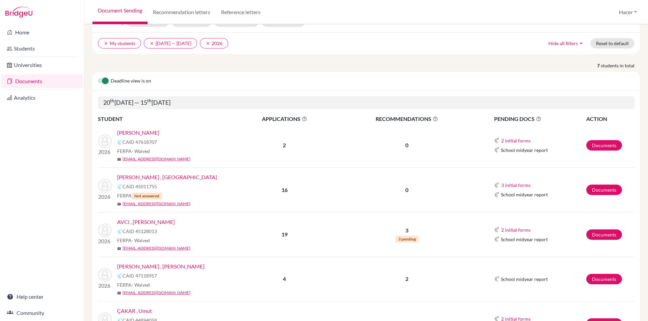
scroll to position [135, 0]
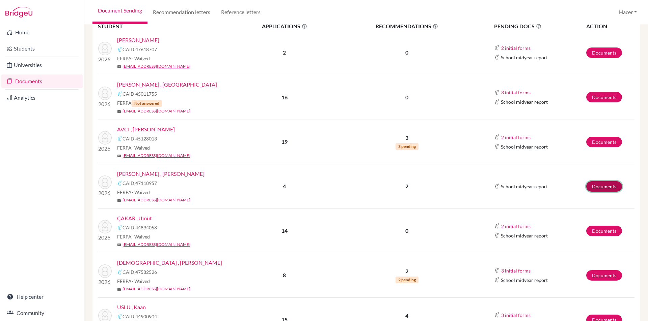
click at [605, 184] on link "Documents" at bounding box center [604, 186] width 36 height 10
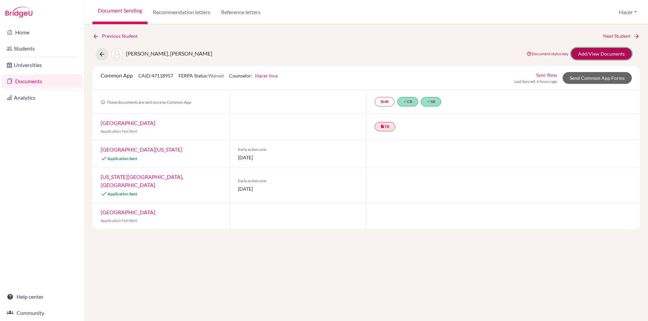
click at [607, 52] on link "Add/View Documents" at bounding box center [601, 54] width 61 height 12
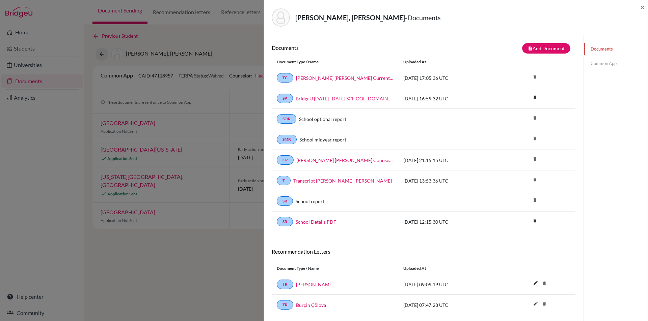
click at [603, 63] on link "Common App" at bounding box center [615, 64] width 64 height 12
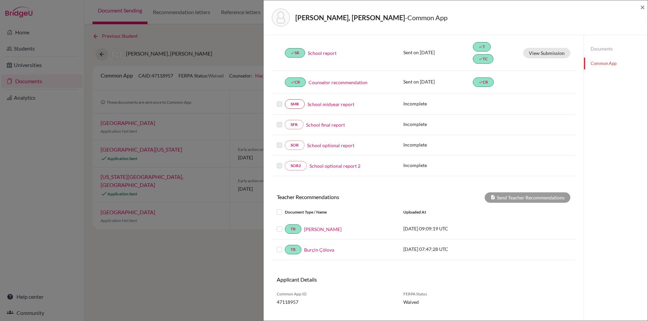
scroll to position [101, 0]
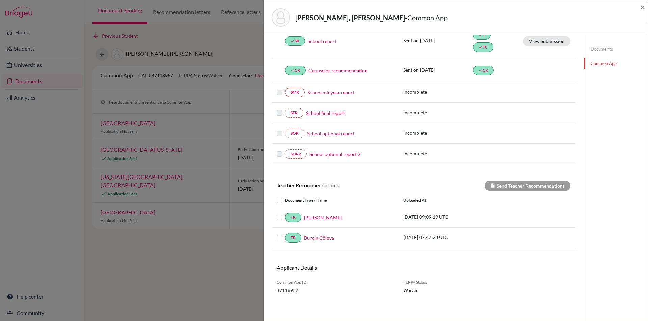
click at [285, 213] on label at bounding box center [285, 213] width 0 height 0
click at [0, 0] on input "checkbox" at bounding box center [0, 0] width 0 height 0
click at [285, 234] on label at bounding box center [285, 234] width 0 height 0
click at [0, 0] on input "checkbox" at bounding box center [0, 0] width 0 height 0
click at [524, 186] on button "Send Teacher Recommendations" at bounding box center [527, 186] width 86 height 10
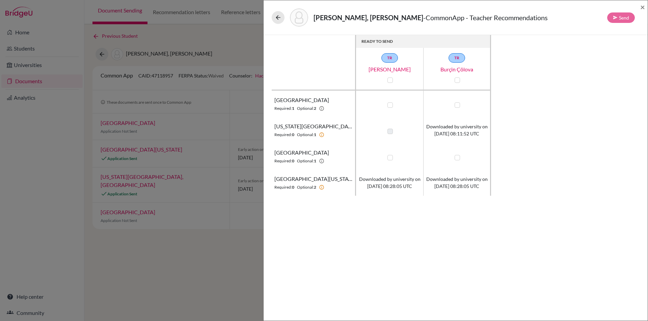
click at [391, 157] on label at bounding box center [389, 157] width 5 height 5
click at [391, 157] on input "checkbox" at bounding box center [387, 157] width 5 height 7
click at [457, 158] on label at bounding box center [456, 157] width 5 height 5
click at [389, 160] on label at bounding box center [389, 157] width 5 height 5
click at [389, 160] on input "checkbox" at bounding box center [387, 157] width 5 height 7
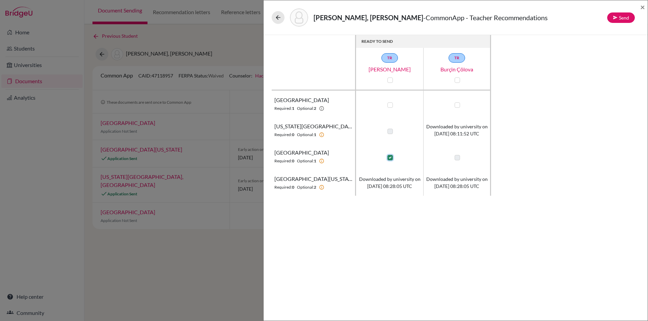
checkbox input "false"
click at [458, 157] on label at bounding box center [456, 157] width 5 height 5
click at [458, 157] on input "checkbox" at bounding box center [455, 157] width 5 height 7
checkbox input "true"
click at [643, 6] on span "×" at bounding box center [642, 7] width 5 height 10
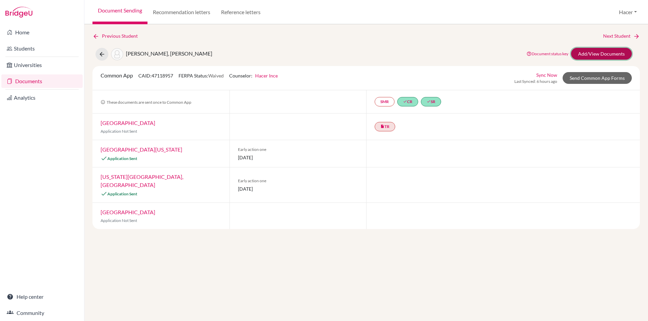
click at [584, 50] on link "Add/View Documents" at bounding box center [601, 54] width 61 height 12
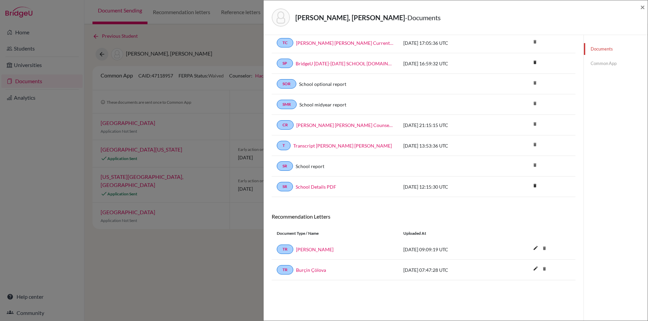
scroll to position [35, 0]
click at [604, 63] on link "Common App" at bounding box center [615, 64] width 64 height 12
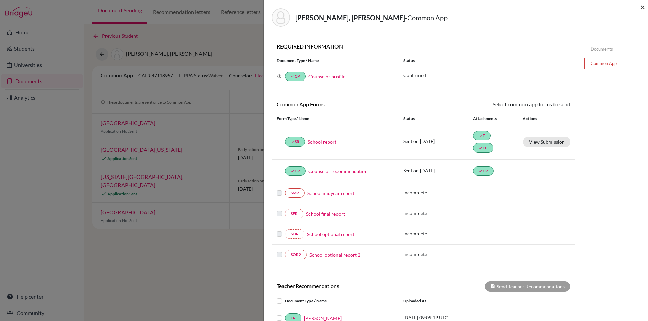
click at [640, 6] on span "×" at bounding box center [642, 7] width 5 height 10
